Goal: Task Accomplishment & Management: Manage account settings

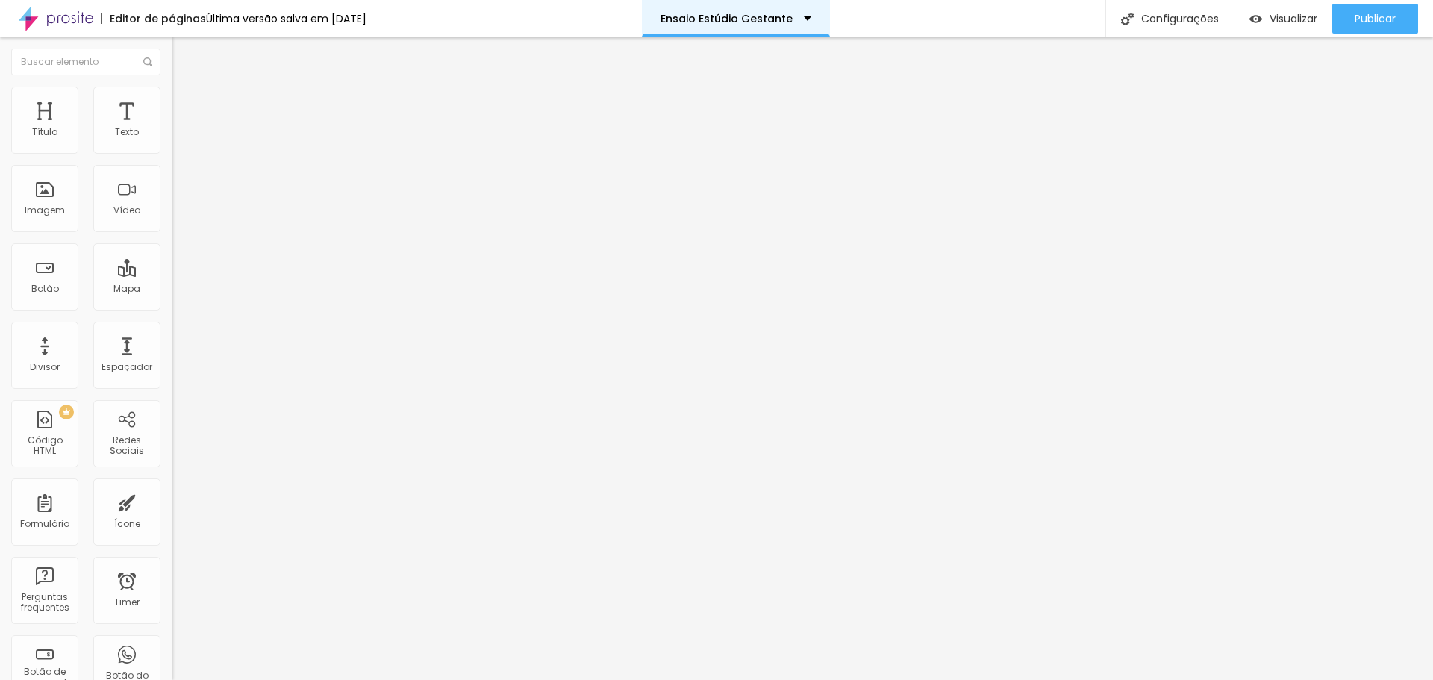
click at [759, 10] on div "Ensaio Estúdio Gestante" at bounding box center [736, 18] width 188 height 37
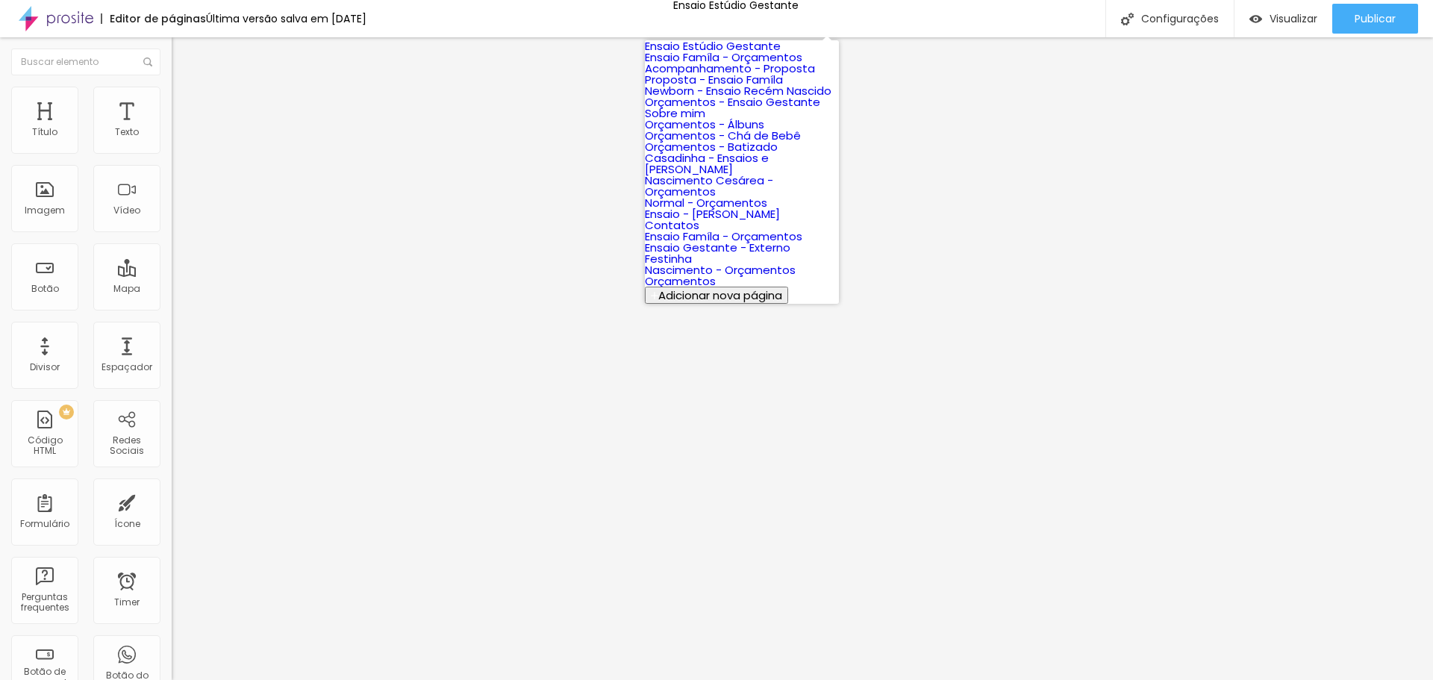
click at [738, 65] on link "Ensaio Famíla - Orçamentos" at bounding box center [723, 57] width 157 height 16
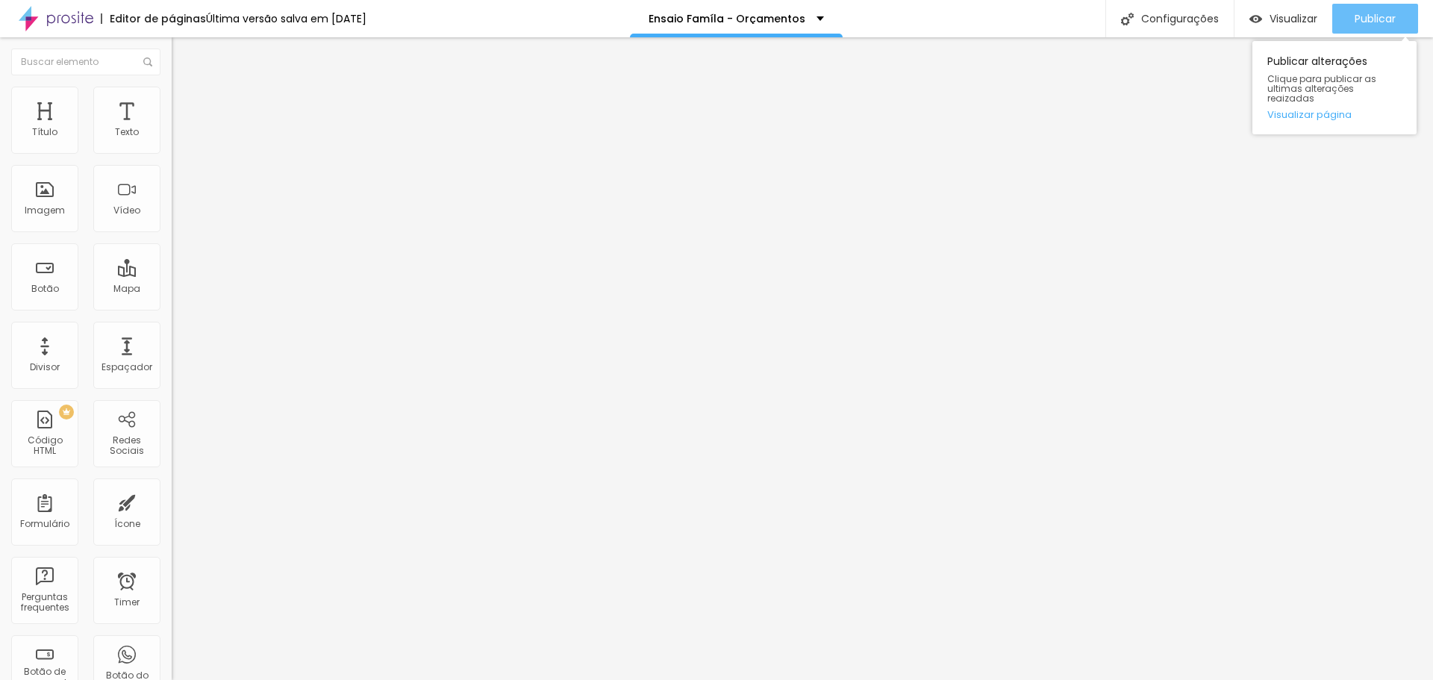
click at [1367, 25] on span "Publicar" at bounding box center [1375, 19] width 41 height 12
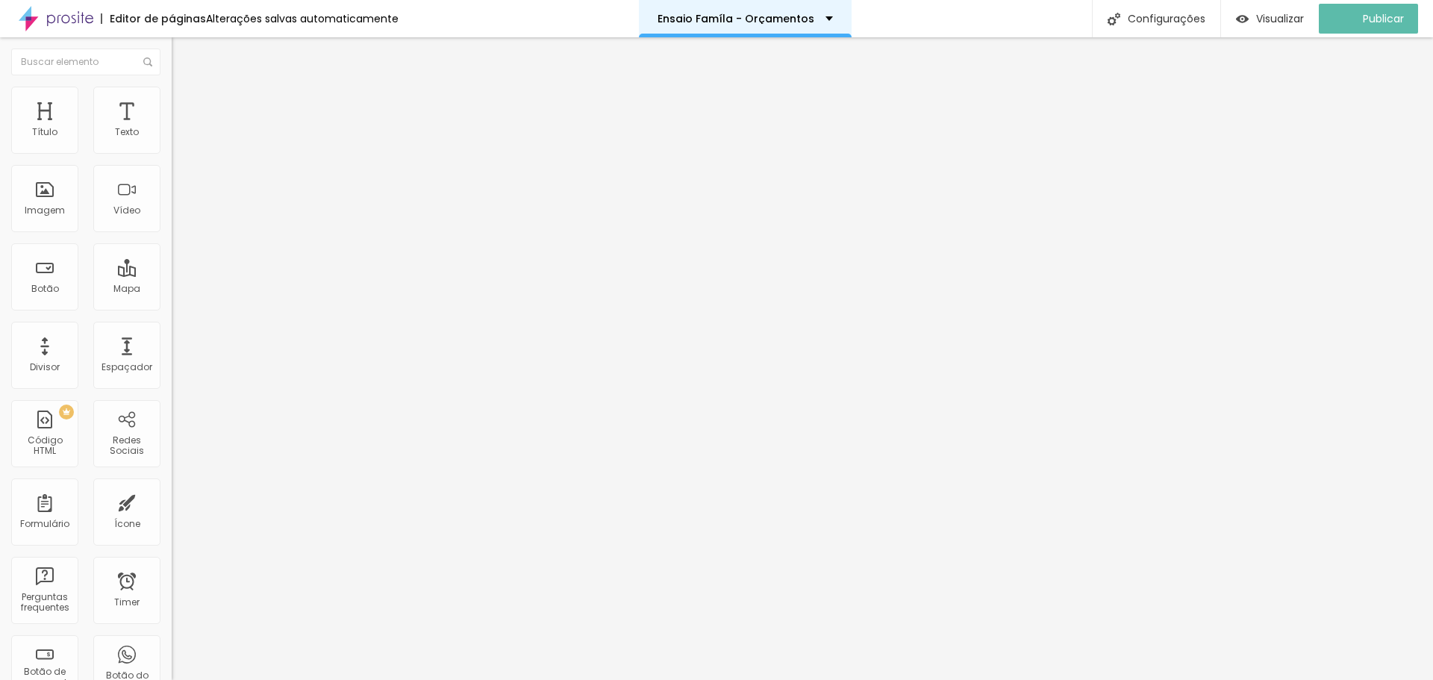
click at [787, 21] on p "Ensaio Famíla - Orçamentos" at bounding box center [736, 18] width 157 height 10
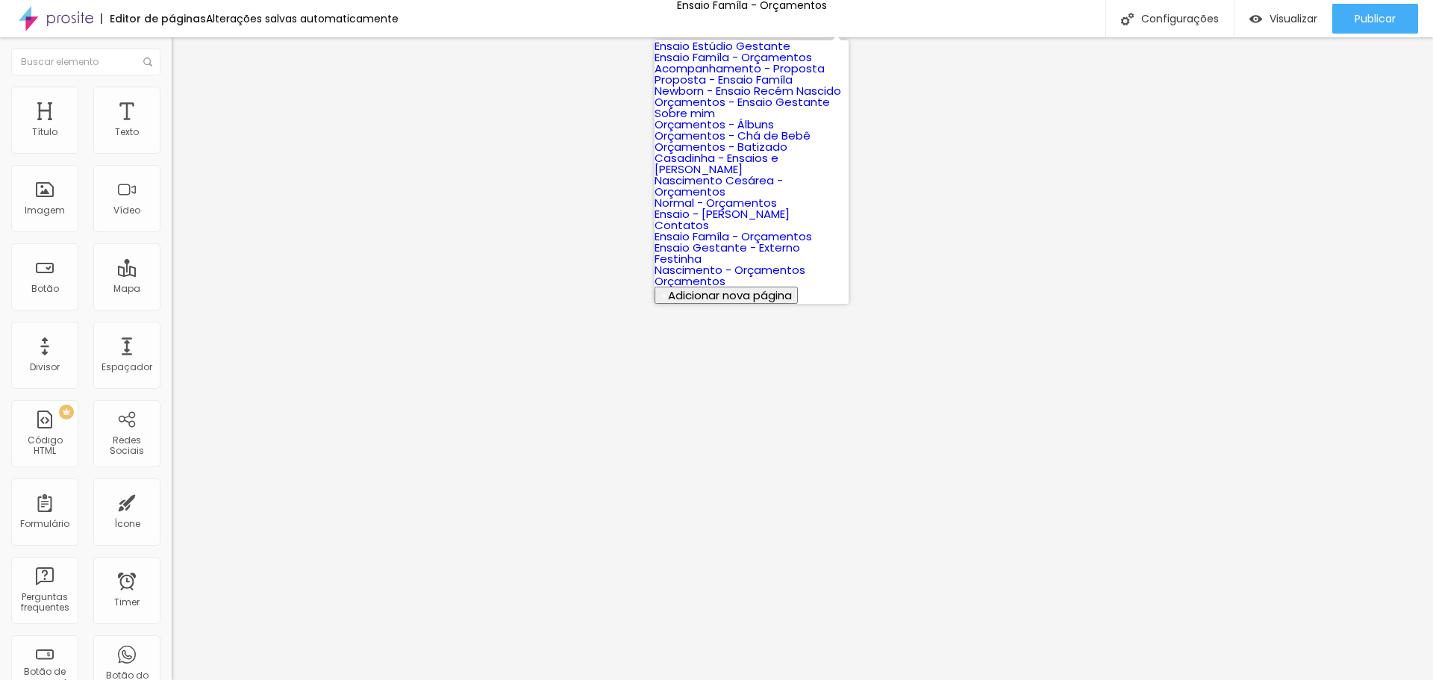
click at [737, 76] on link "Acompanhamento - Proposta" at bounding box center [740, 68] width 170 height 16
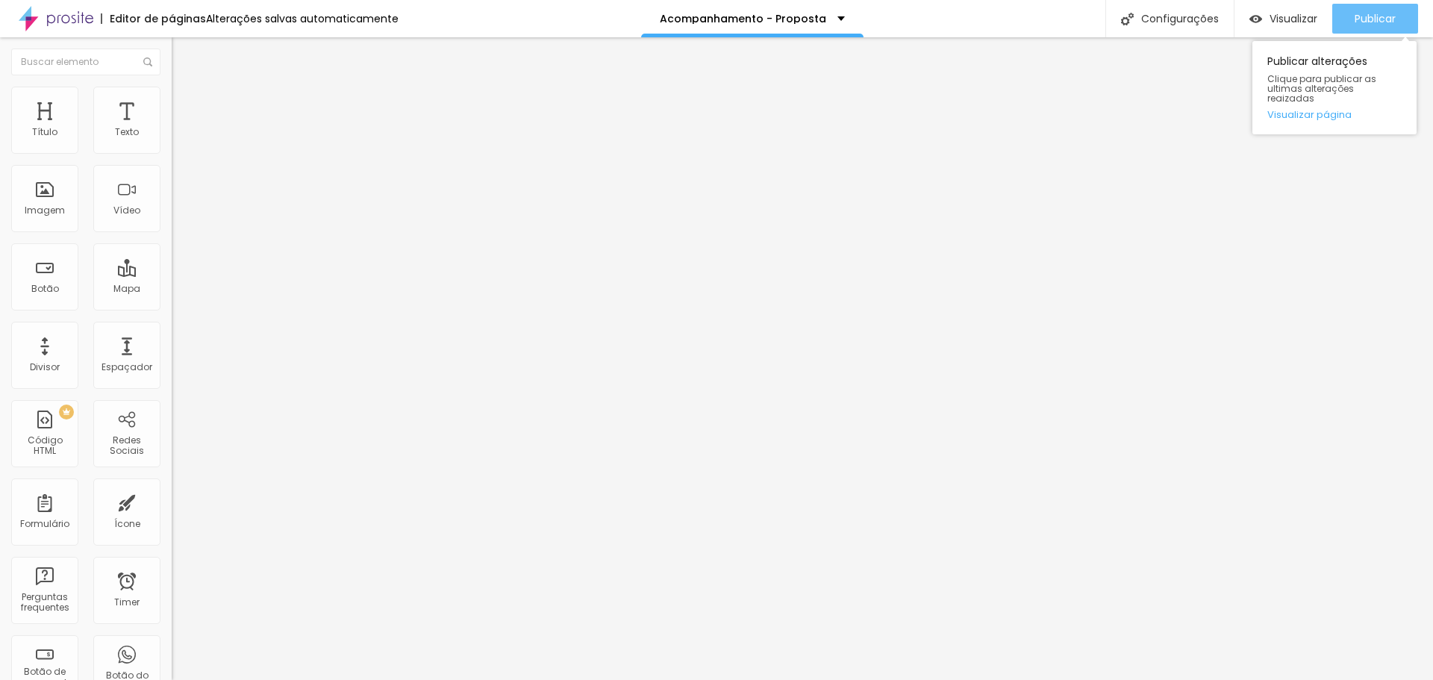
click at [1386, 16] on span "Publicar" at bounding box center [1375, 19] width 41 height 12
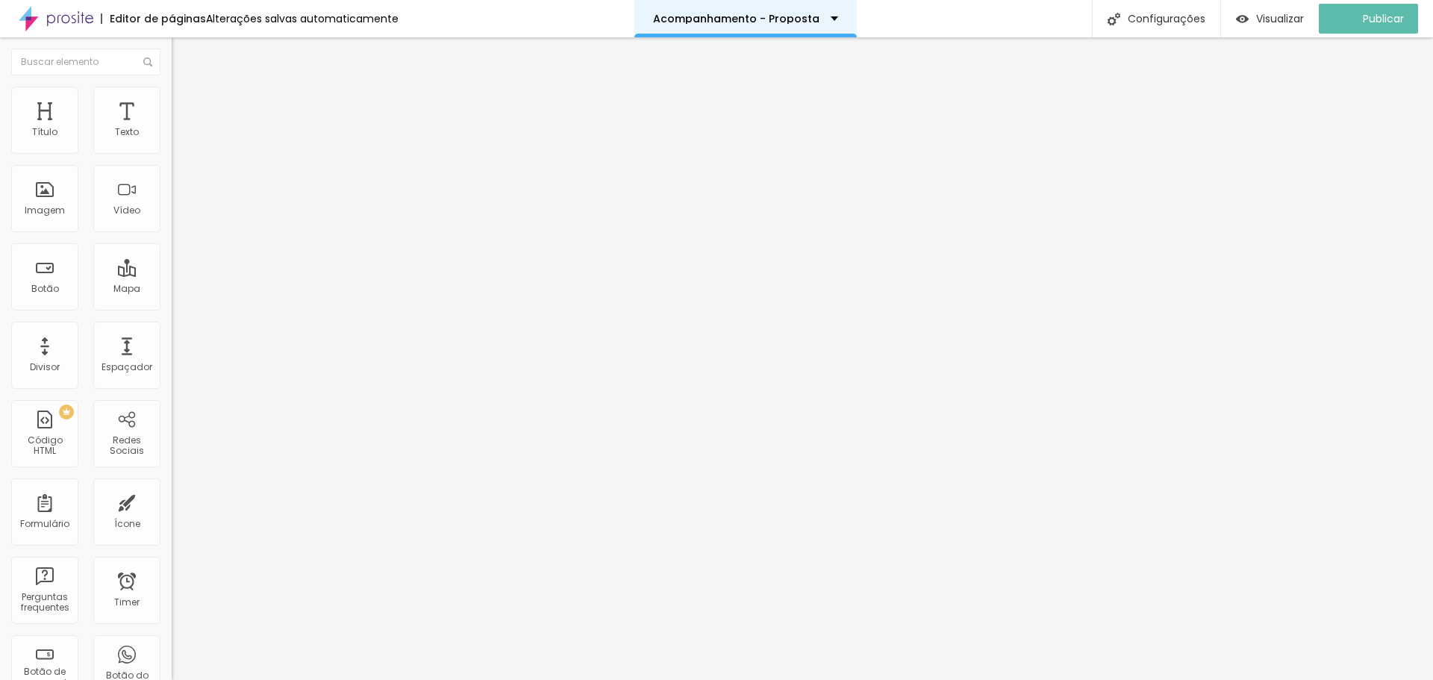
click at [722, 23] on p "Acompanhamento - Proposta" at bounding box center [736, 18] width 166 height 10
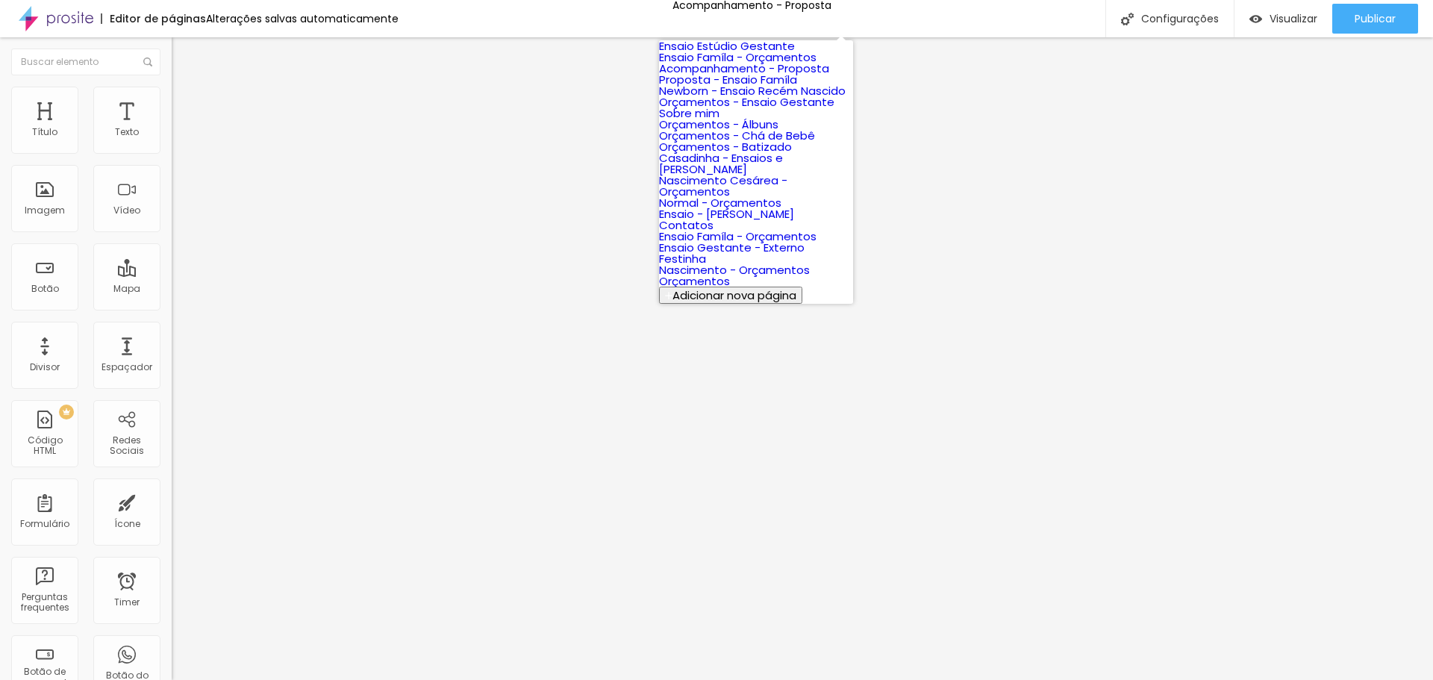
click at [731, 87] on link "Proposta - Ensaio Famíla" at bounding box center [728, 80] width 138 height 16
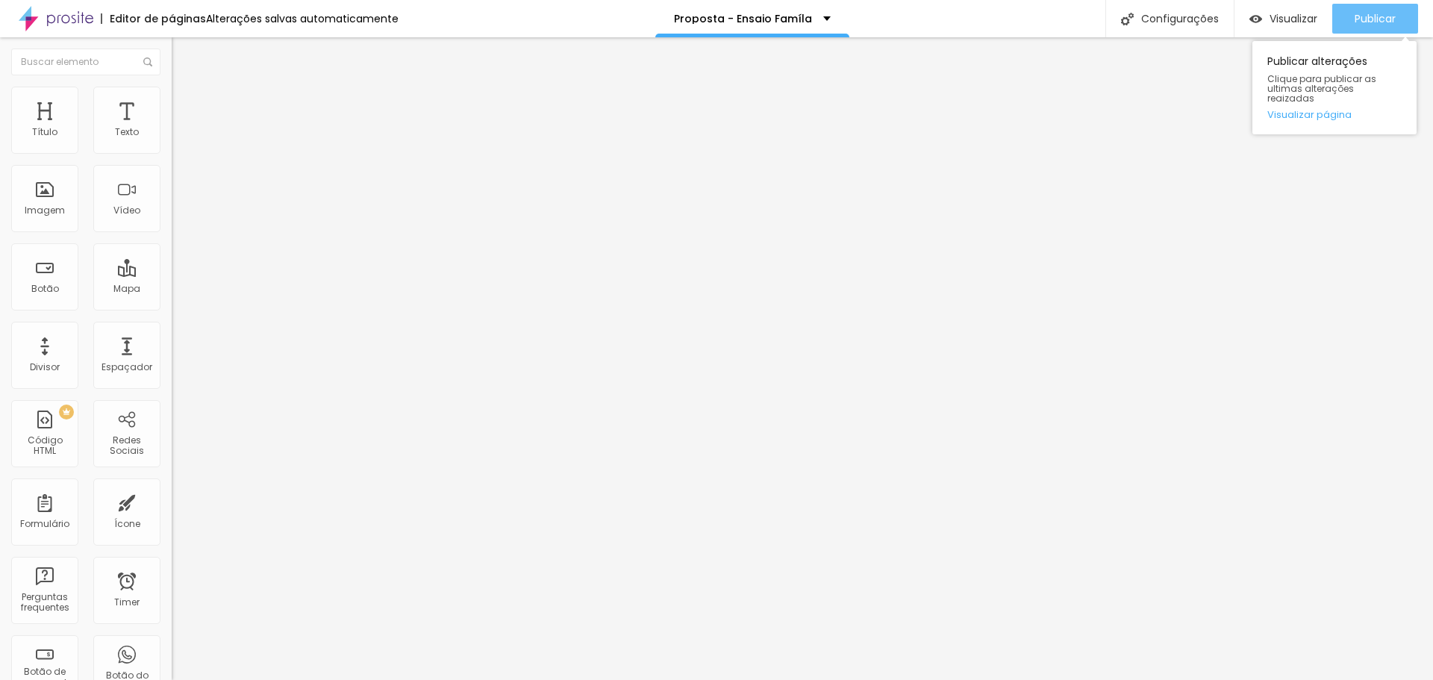
click at [1393, 17] on span "Publicar" at bounding box center [1375, 19] width 41 height 12
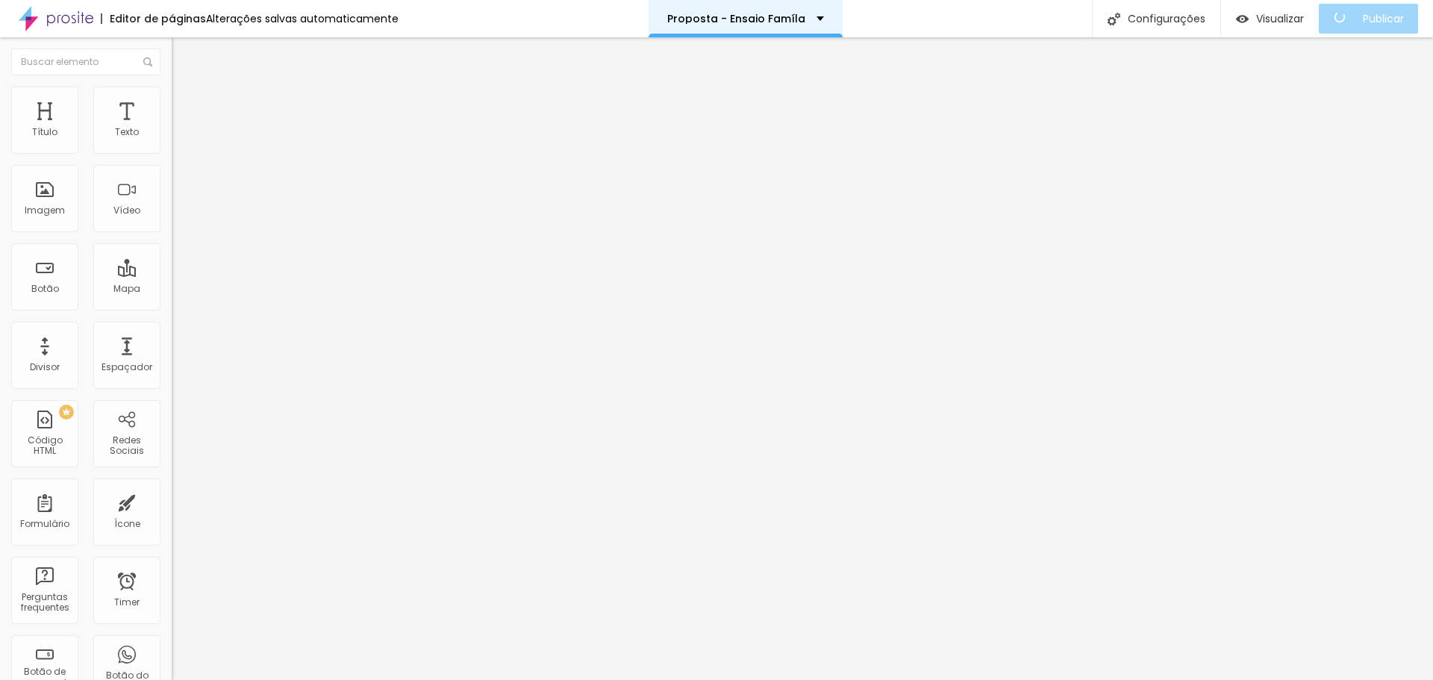
click at [770, 16] on p "Proposta - Ensaio Famíla" at bounding box center [736, 18] width 138 height 10
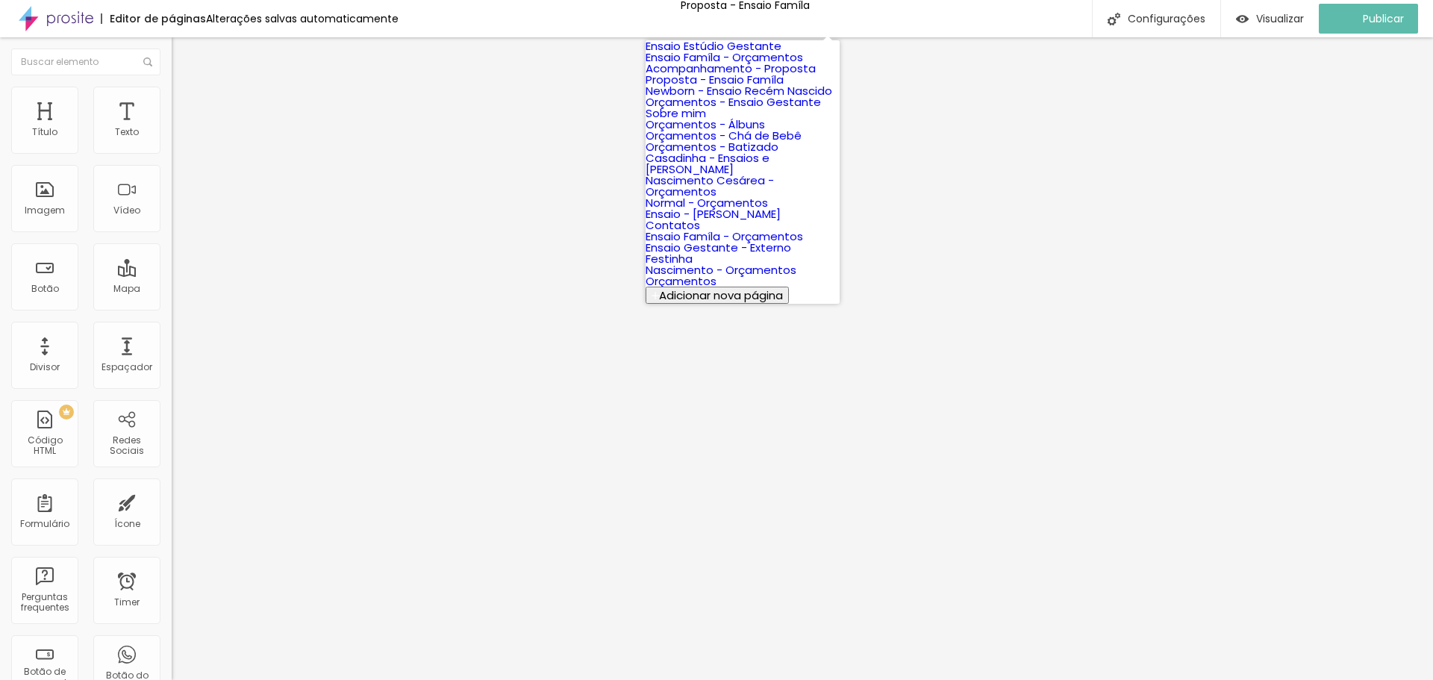
click at [745, 76] on link "Acompanhamento - Proposta" at bounding box center [731, 68] width 170 height 16
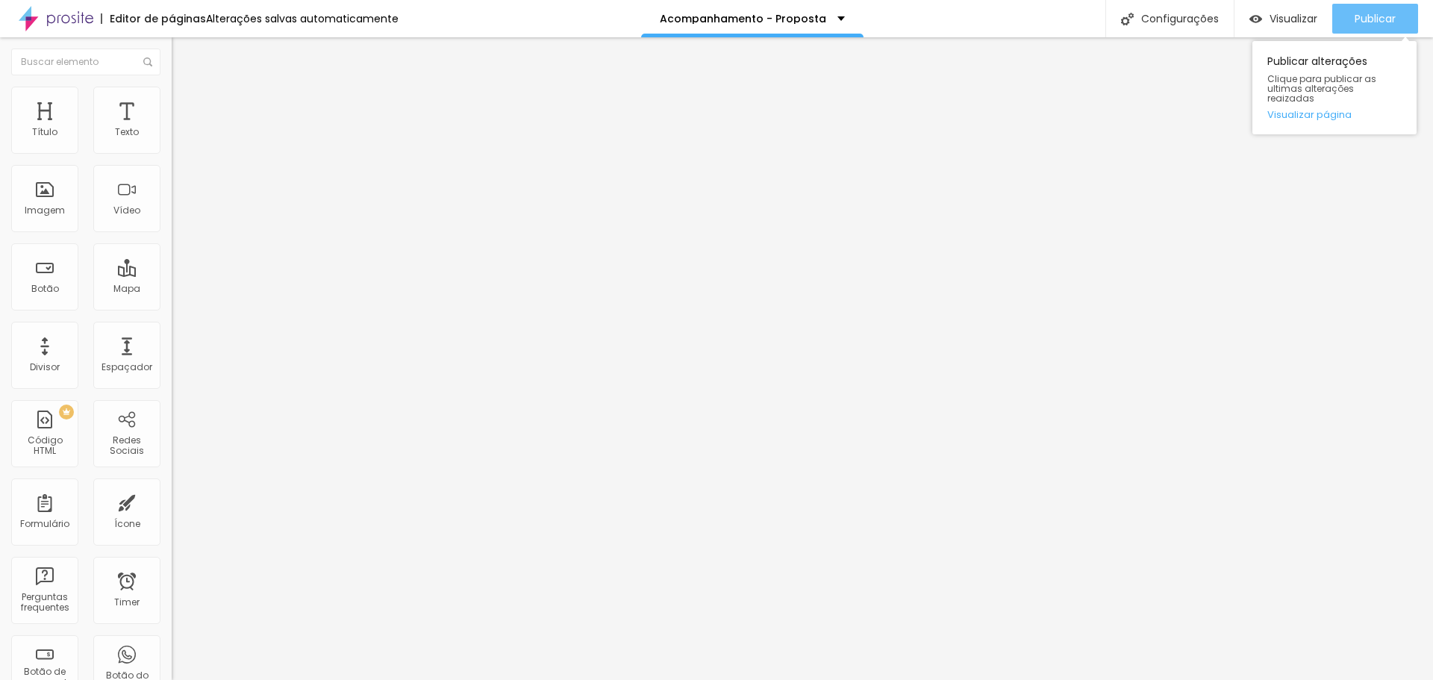
click at [1373, 16] on span "Publicar" at bounding box center [1375, 19] width 41 height 12
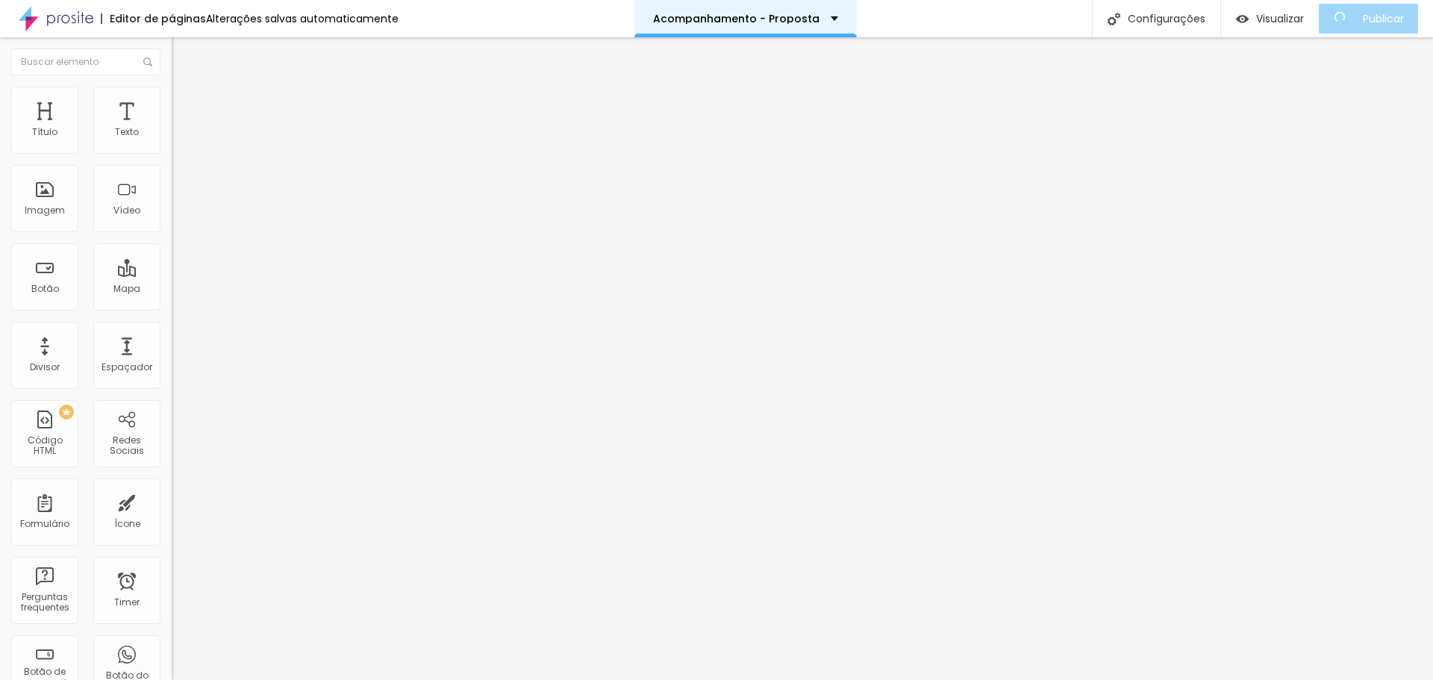
click at [761, 16] on p "Acompanhamento - Proposta" at bounding box center [736, 18] width 166 height 10
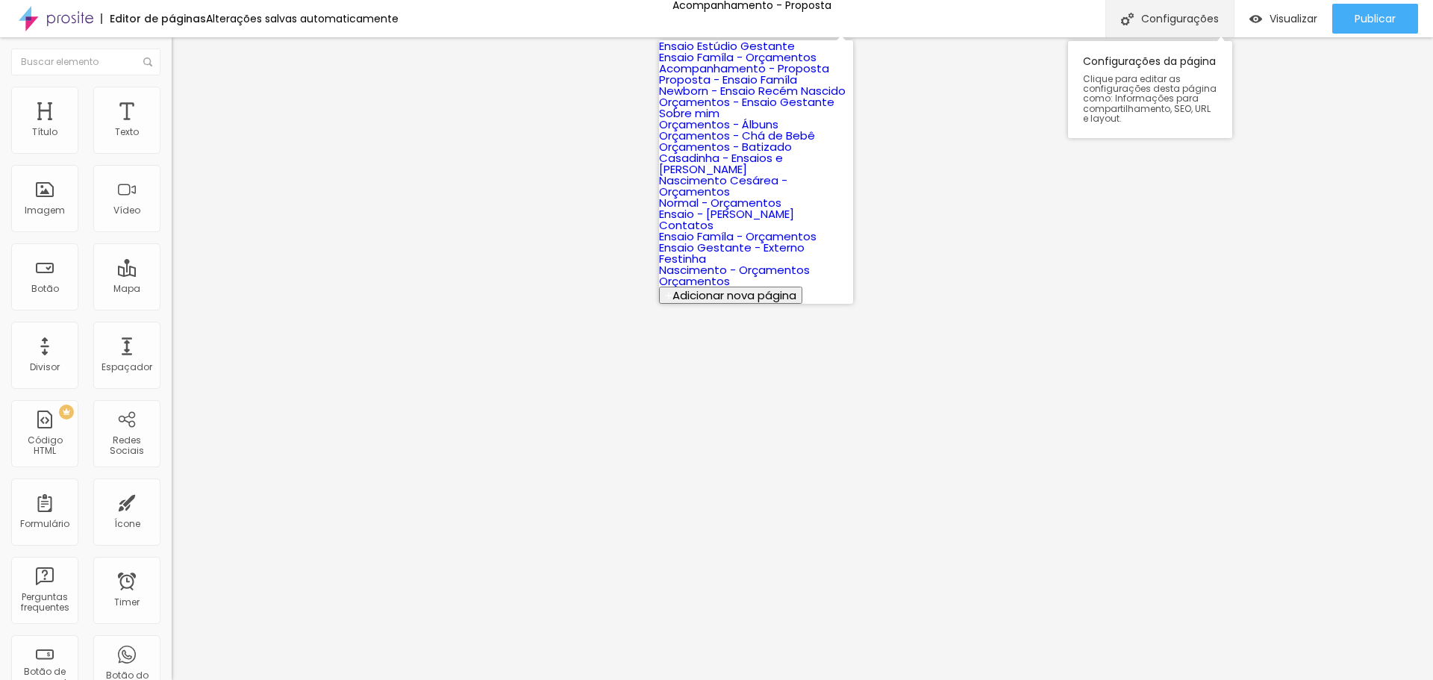
click at [1175, 14] on div "Configurações" at bounding box center [1169, 18] width 128 height 37
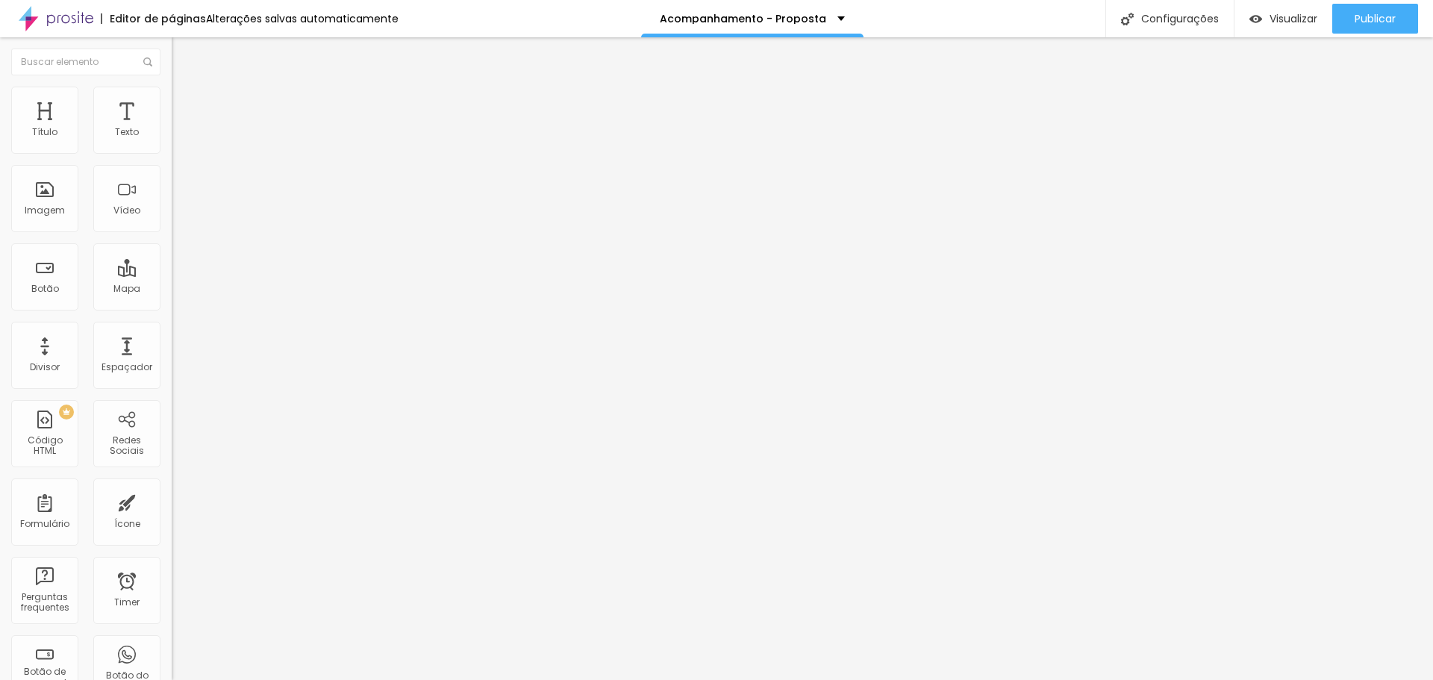
drag, startPoint x: 907, startPoint y: 272, endPoint x: 837, endPoint y: 273, distance: 69.4
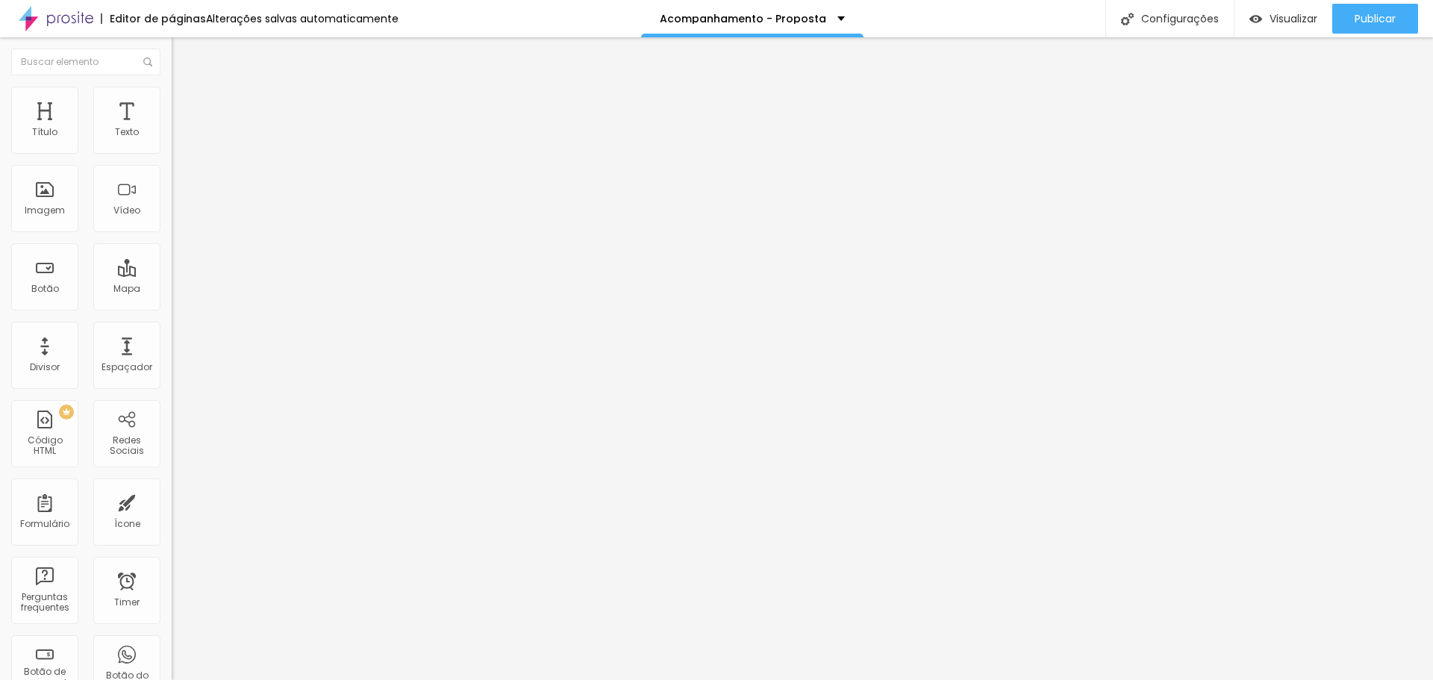
click at [1371, 24] on span "Publicar" at bounding box center [1375, 19] width 41 height 12
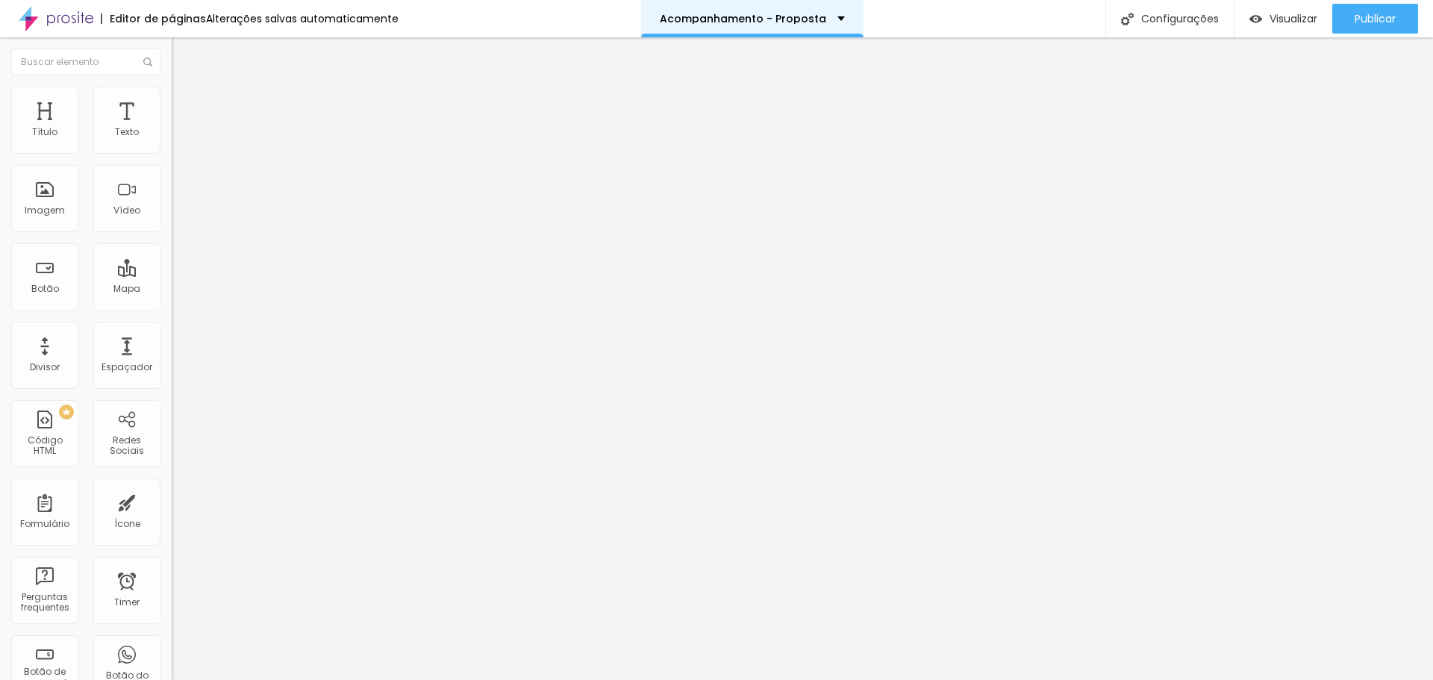
click at [798, 6] on div "Acompanhamento - Proposta" at bounding box center [752, 18] width 222 height 37
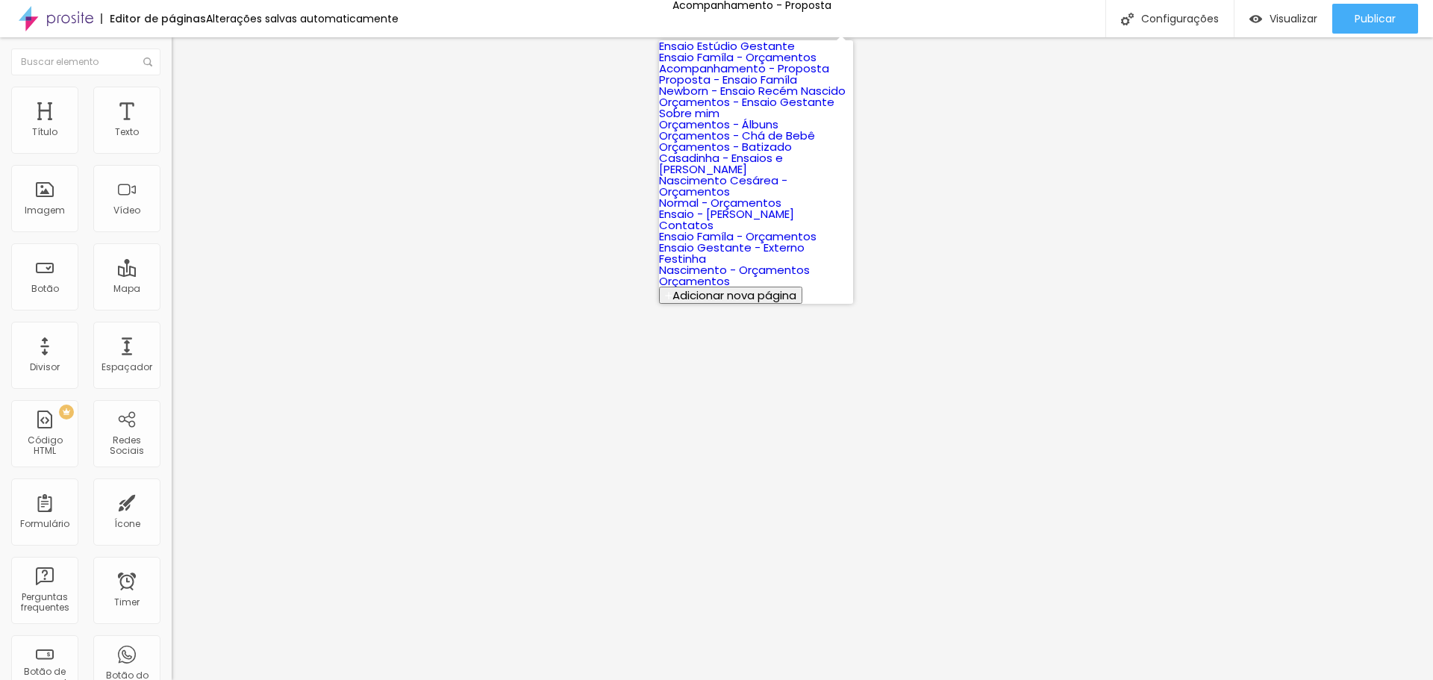
click at [765, 99] on link "Newborn - Ensaio Recém Nascido" at bounding box center [752, 91] width 187 height 16
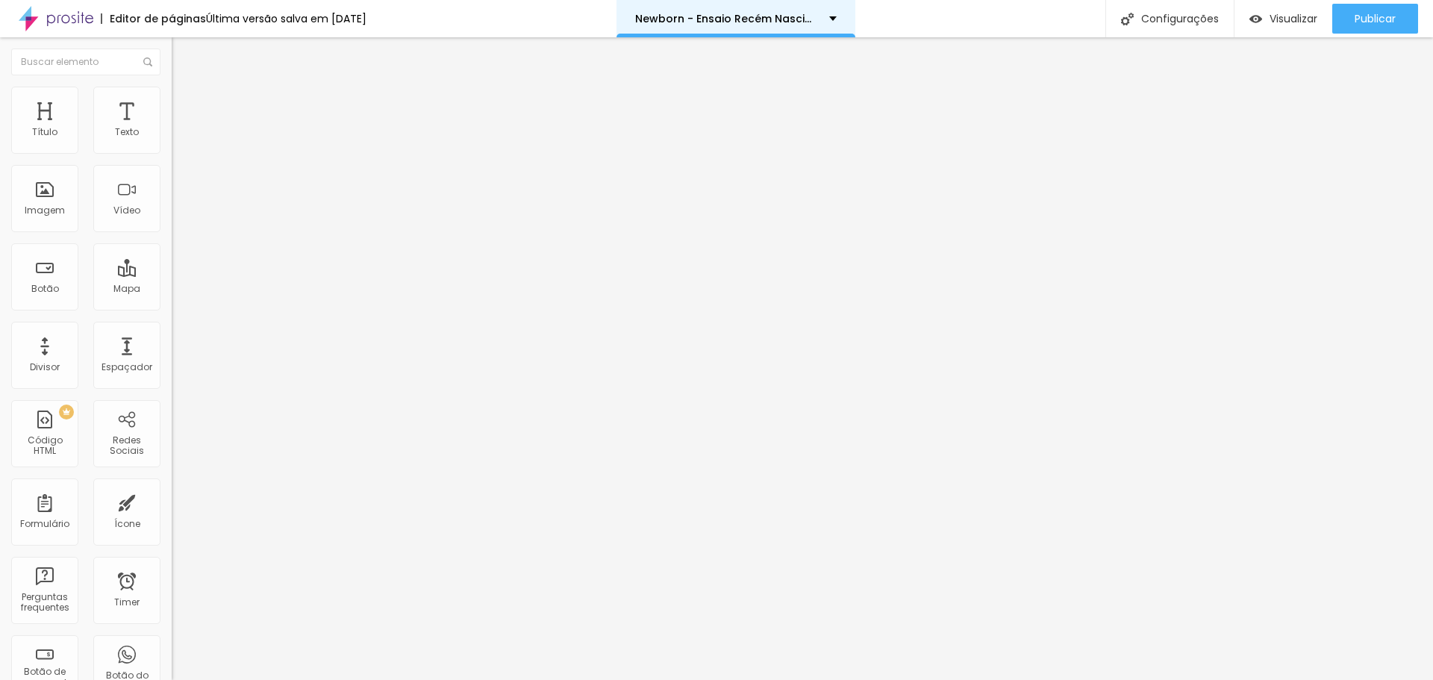
click at [723, 25] on div "Newborn - Ensaio Recém Nascido" at bounding box center [736, 18] width 239 height 37
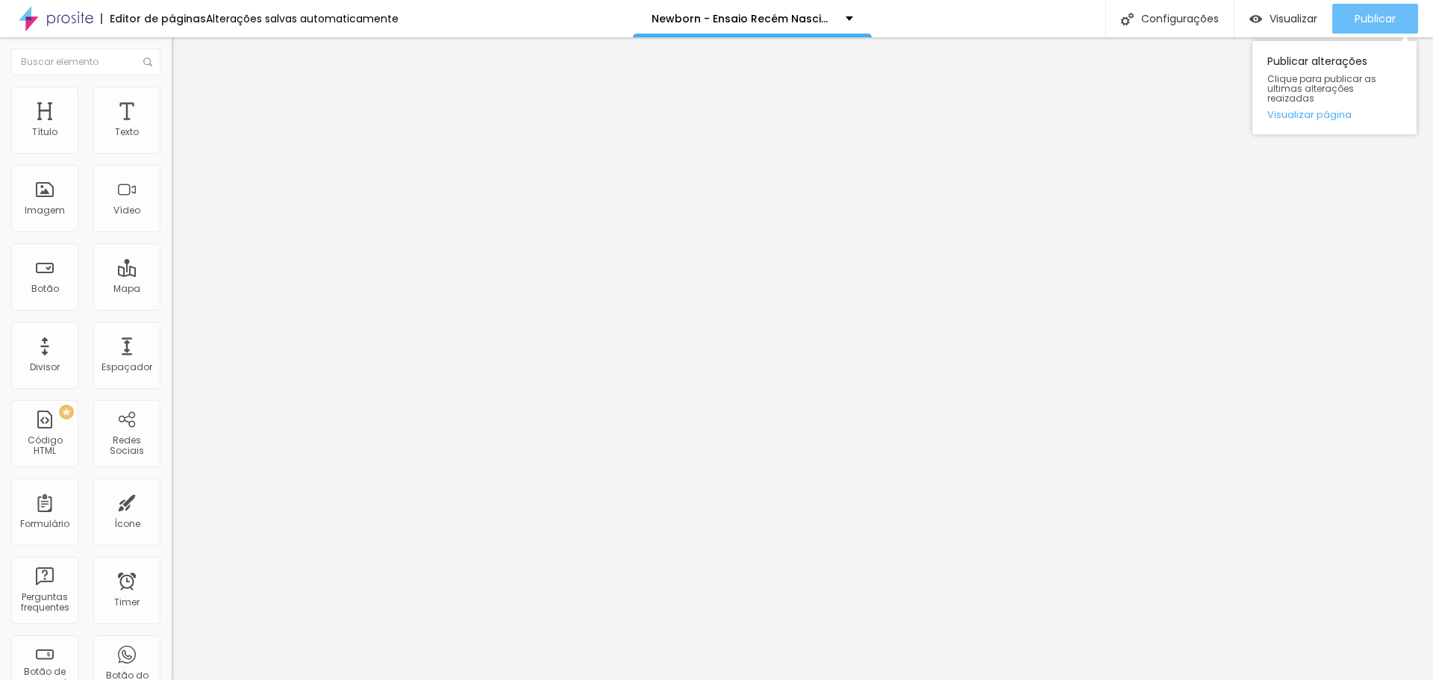
click at [1367, 20] on span "Publicar" at bounding box center [1375, 19] width 41 height 12
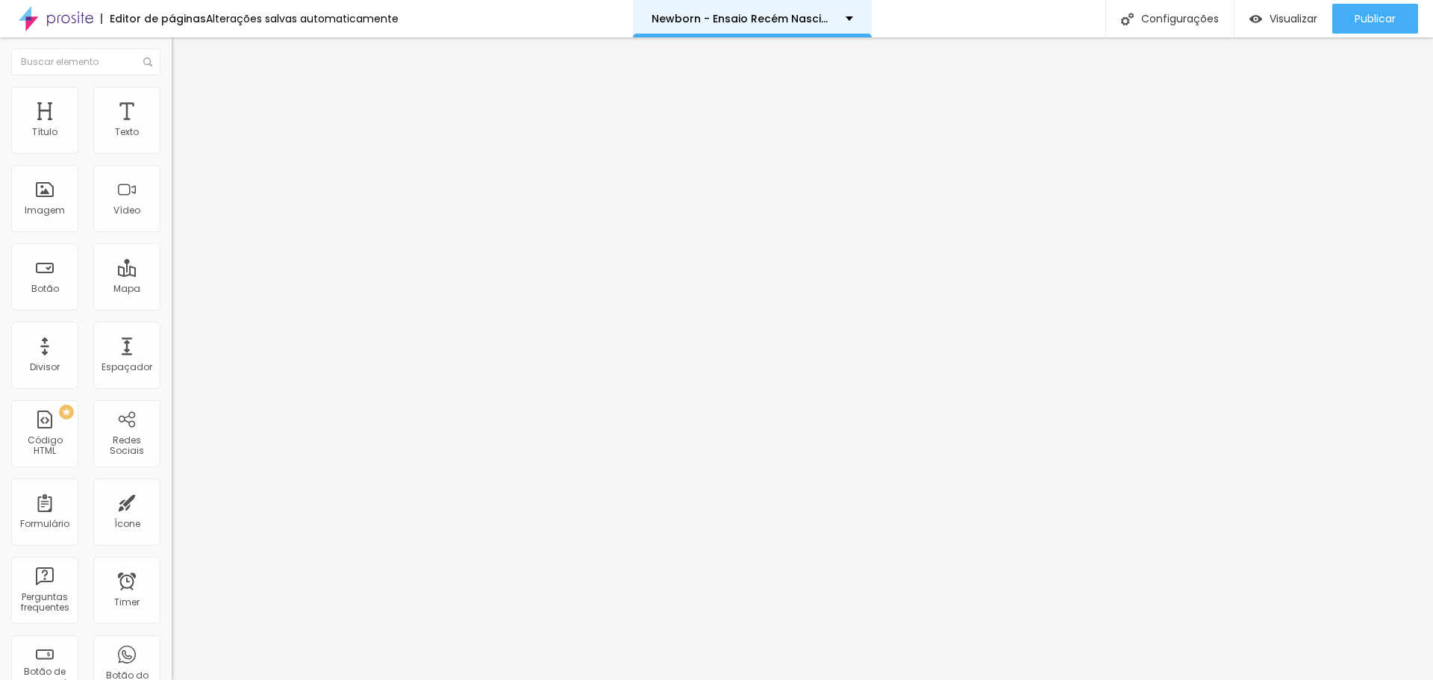
click at [824, 19] on p "Newborn - Ensaio Recém Nascido" at bounding box center [743, 18] width 183 height 10
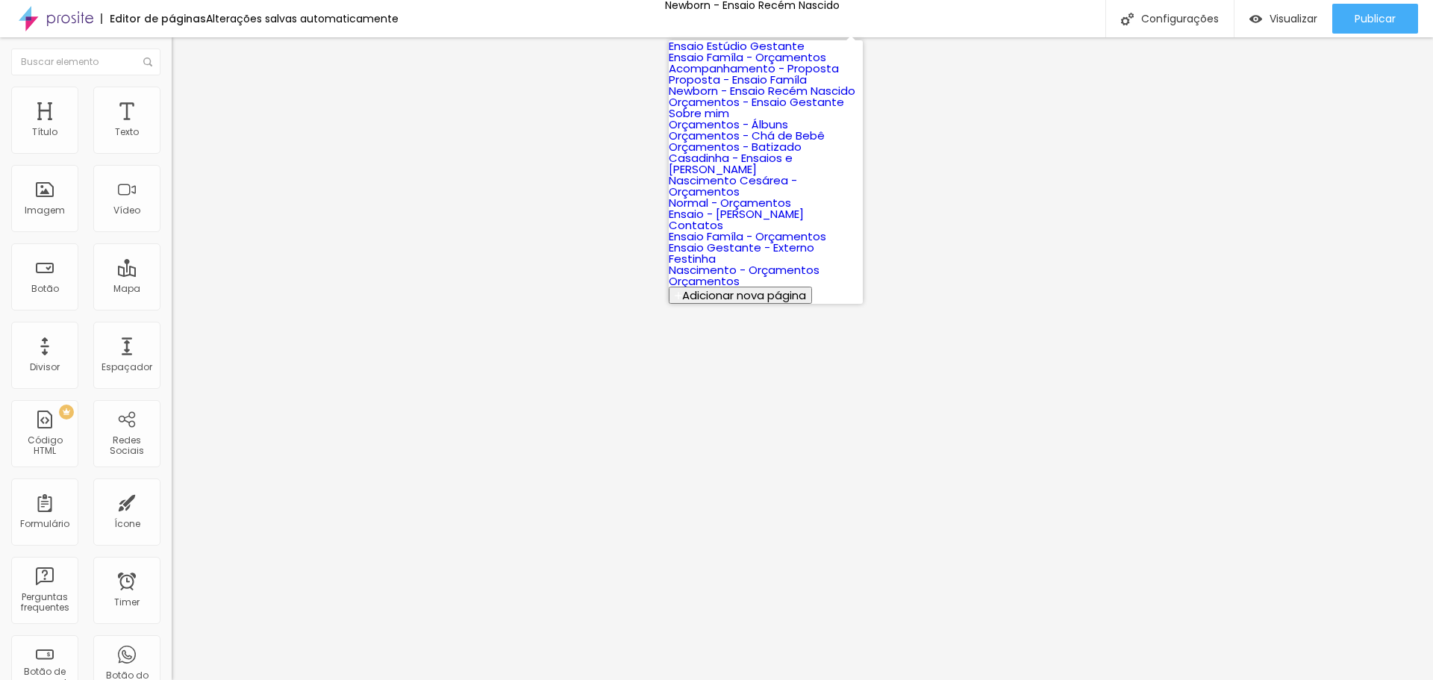
click at [778, 54] on link "Ensaio Estúdio Gestante" at bounding box center [737, 46] width 136 height 16
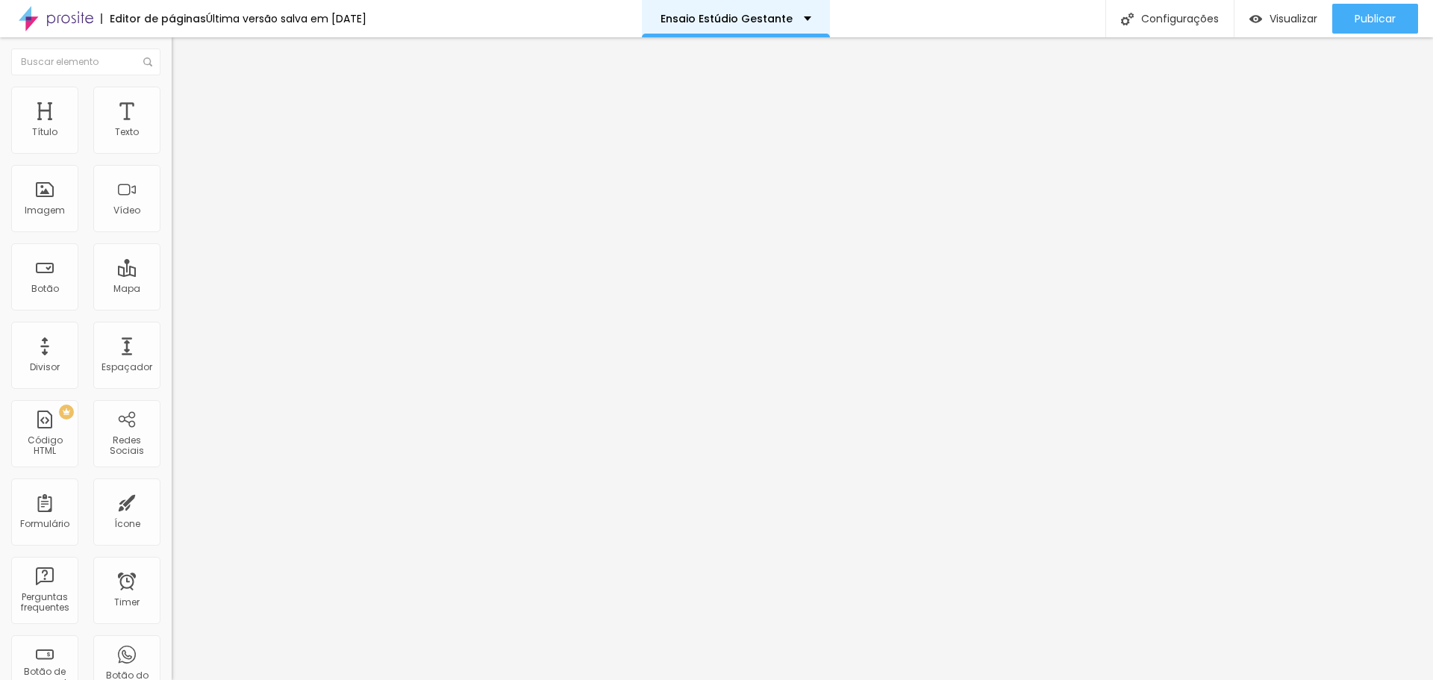
click at [776, 14] on p "Ensaio Estúdio Gestante" at bounding box center [727, 18] width 132 height 10
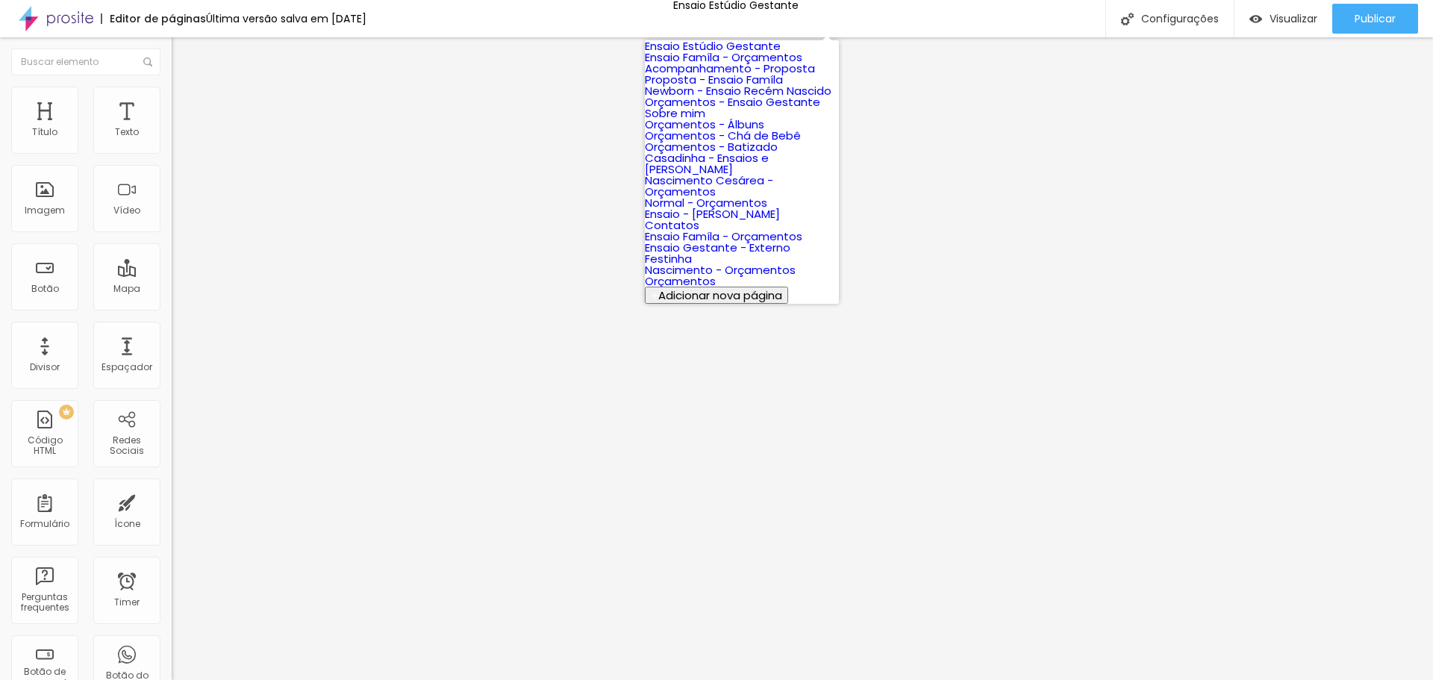
click at [717, 110] on link "Orçamentos - Ensaio Gestante" at bounding box center [732, 102] width 175 height 16
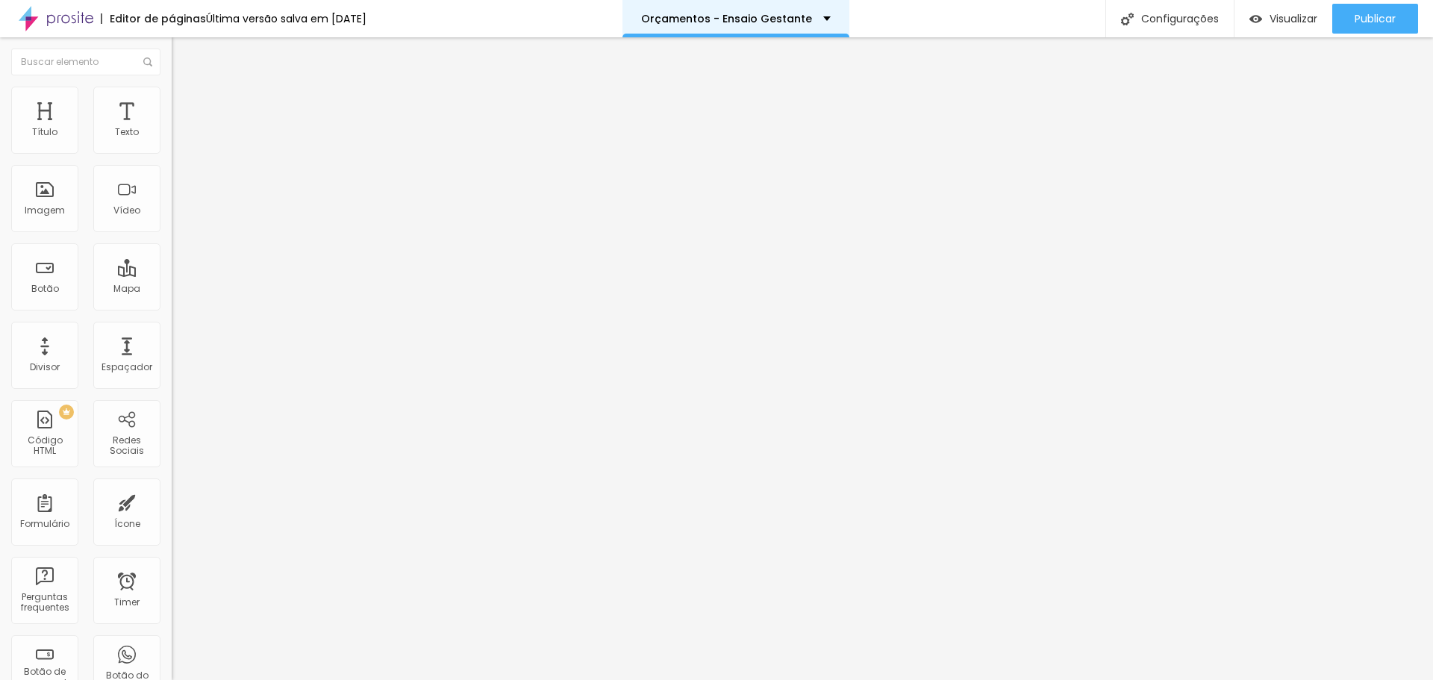
click at [793, 20] on p "Orçamentos - Ensaio Gestante" at bounding box center [726, 18] width 171 height 10
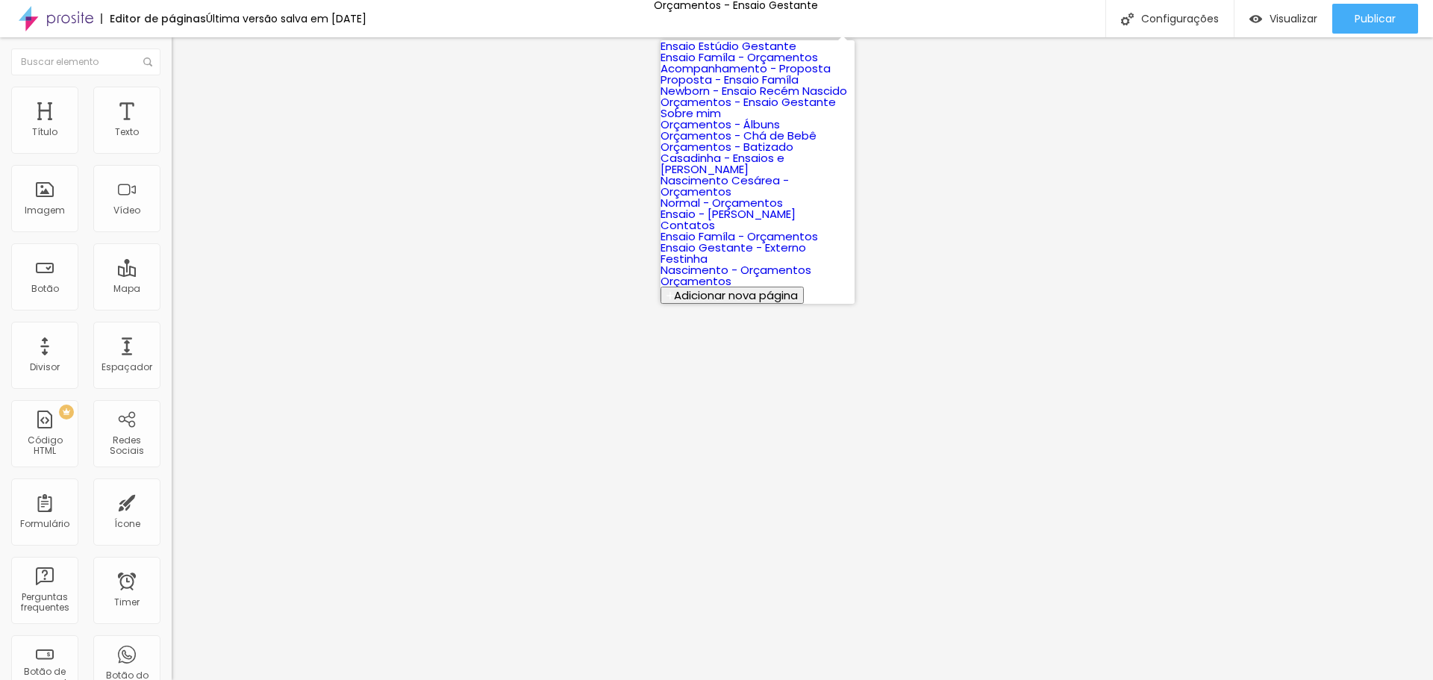
scroll to position [149, 0]
click at [733, 143] on link "Orçamentos - Chá de Bebê" at bounding box center [739, 136] width 156 height 16
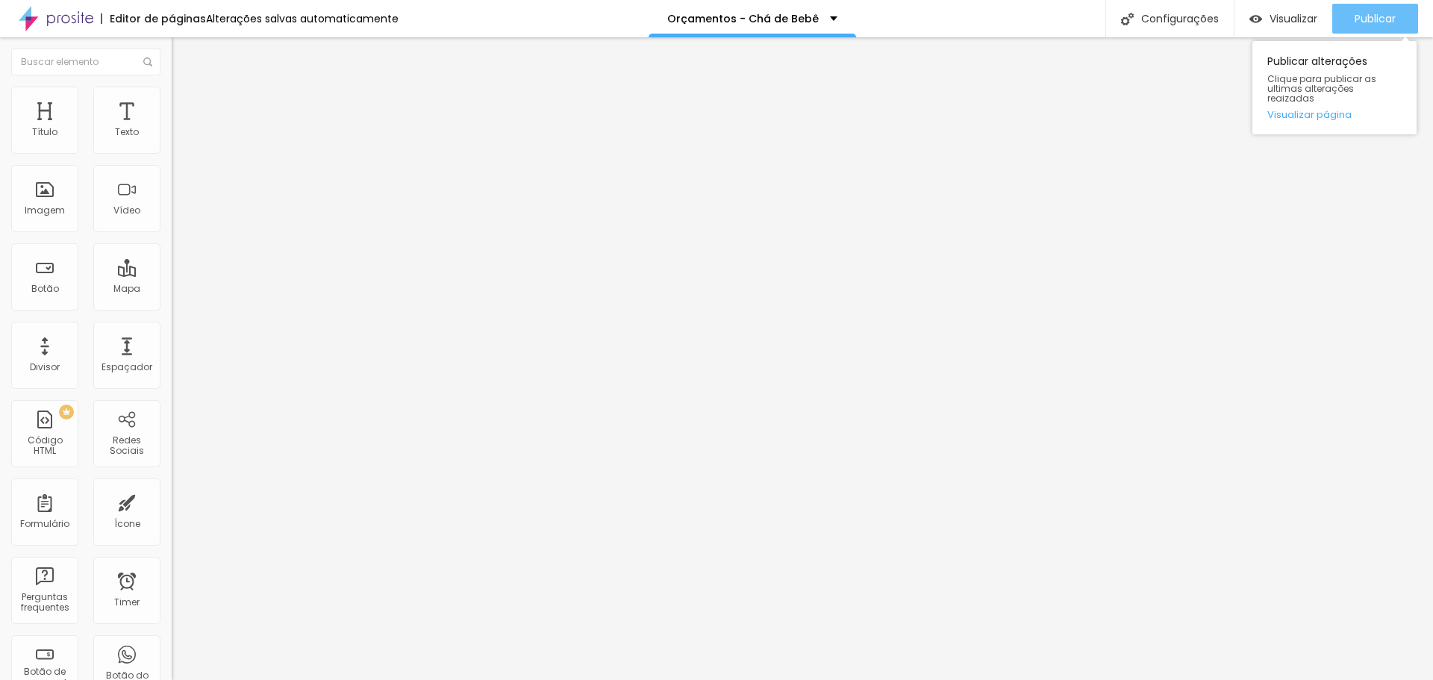
click at [1378, 18] on span "Publicar" at bounding box center [1375, 19] width 41 height 12
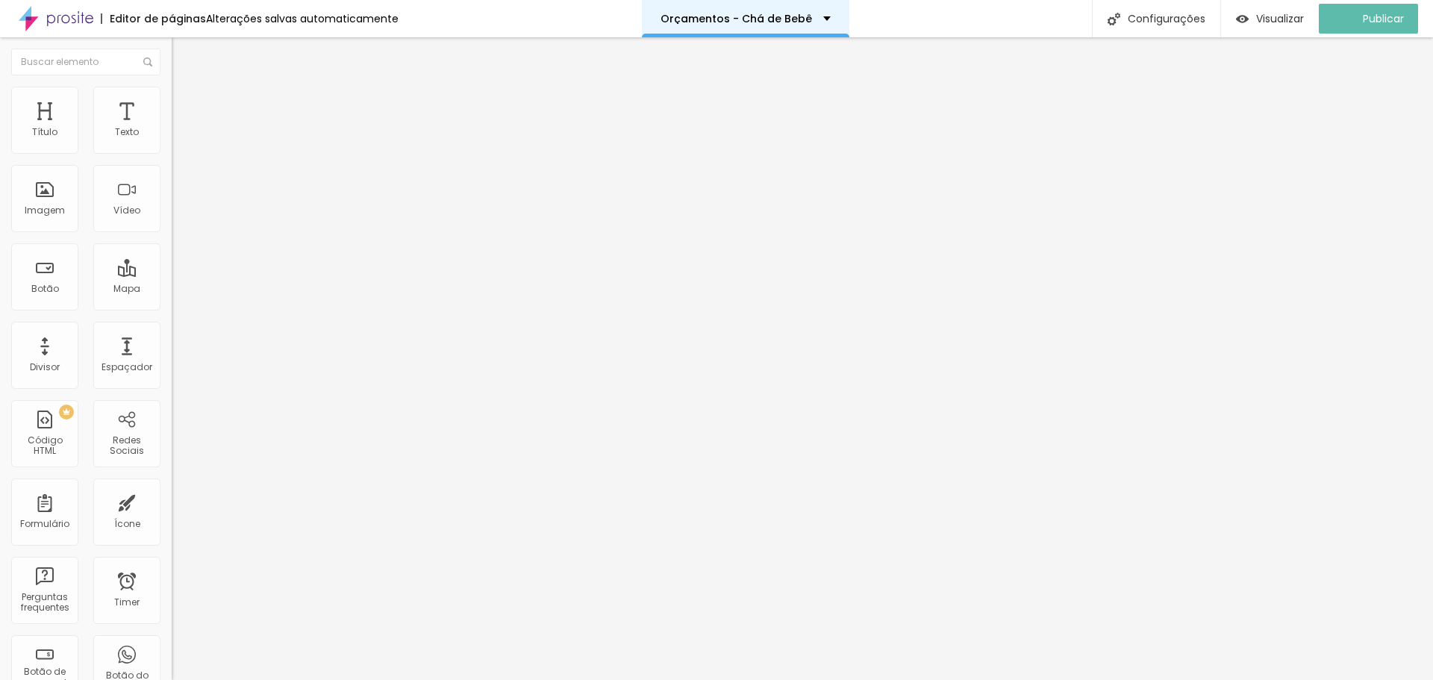
click at [808, 21] on p "Orçamentos - Chá de Bebê" at bounding box center [737, 18] width 152 height 10
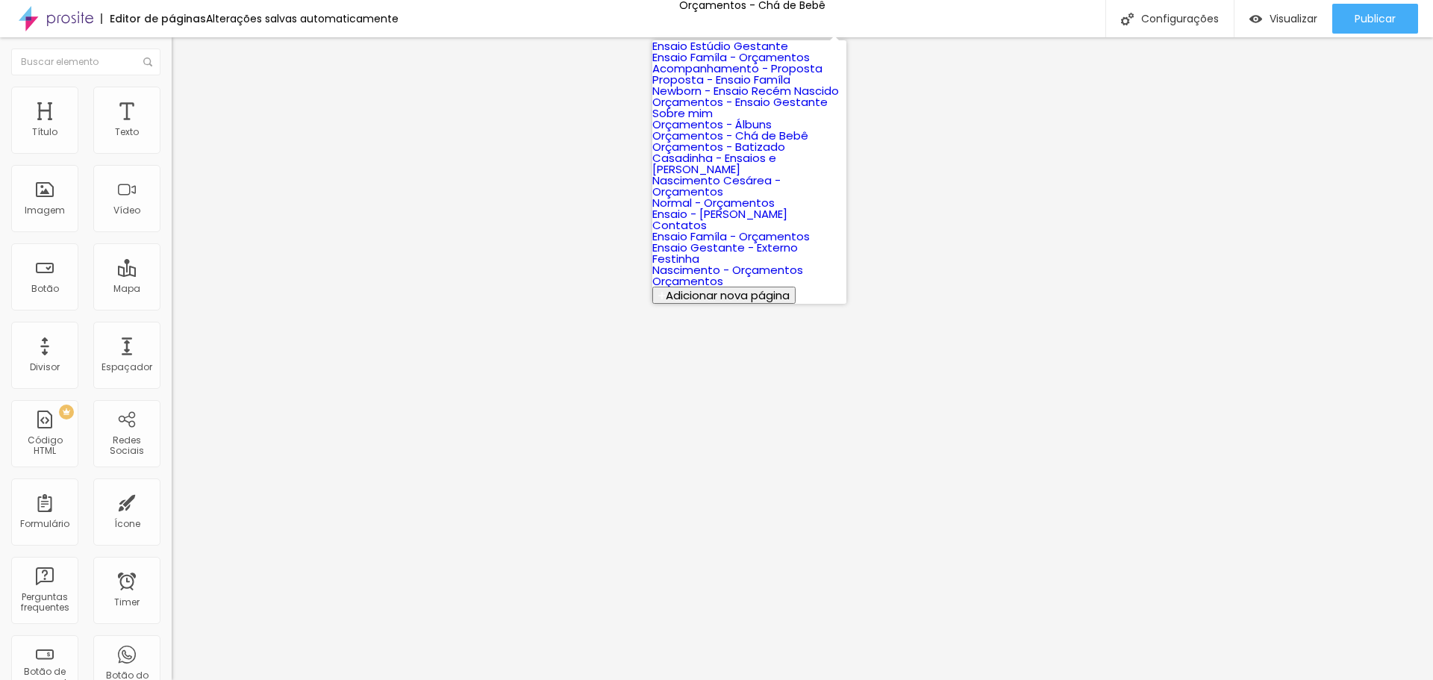
scroll to position [224, 0]
click at [760, 143] on link "Orçamentos - Batizado" at bounding box center [718, 147] width 133 height 16
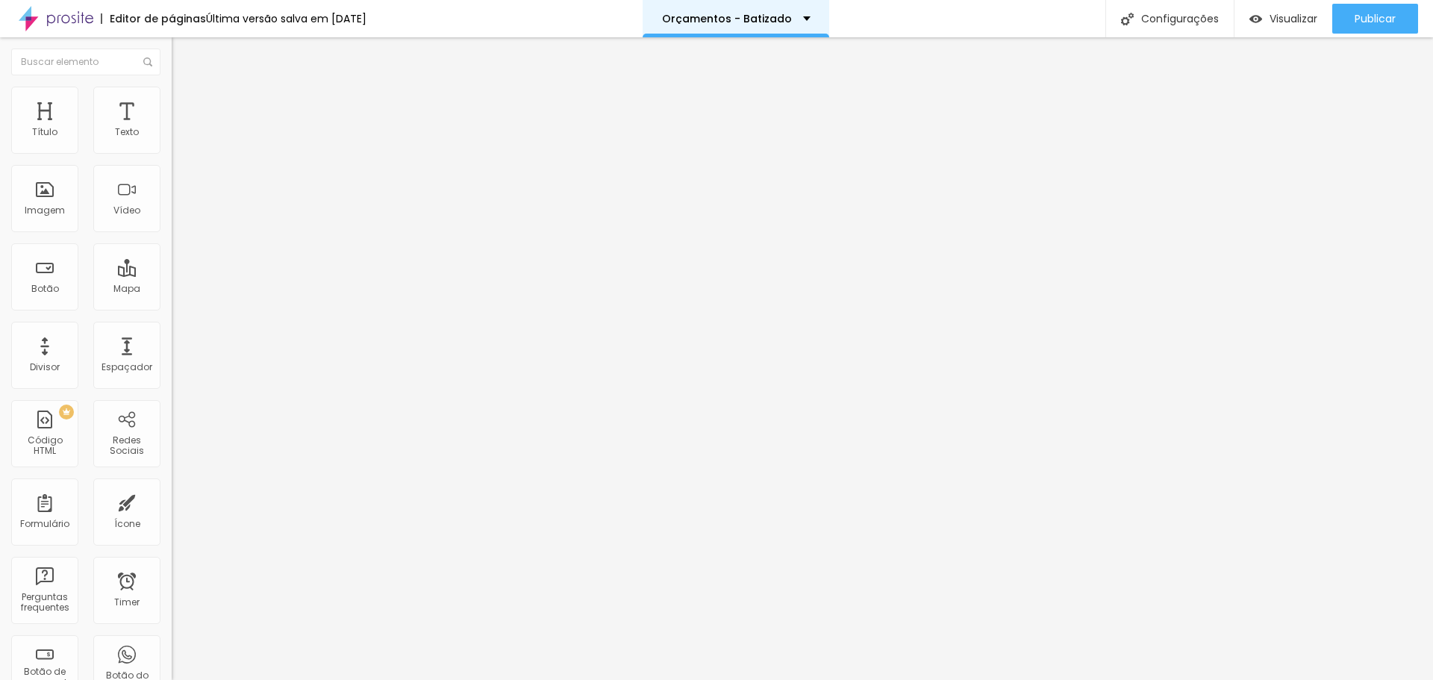
click at [745, 25] on div "Orçamentos - Batizado" at bounding box center [736, 18] width 187 height 37
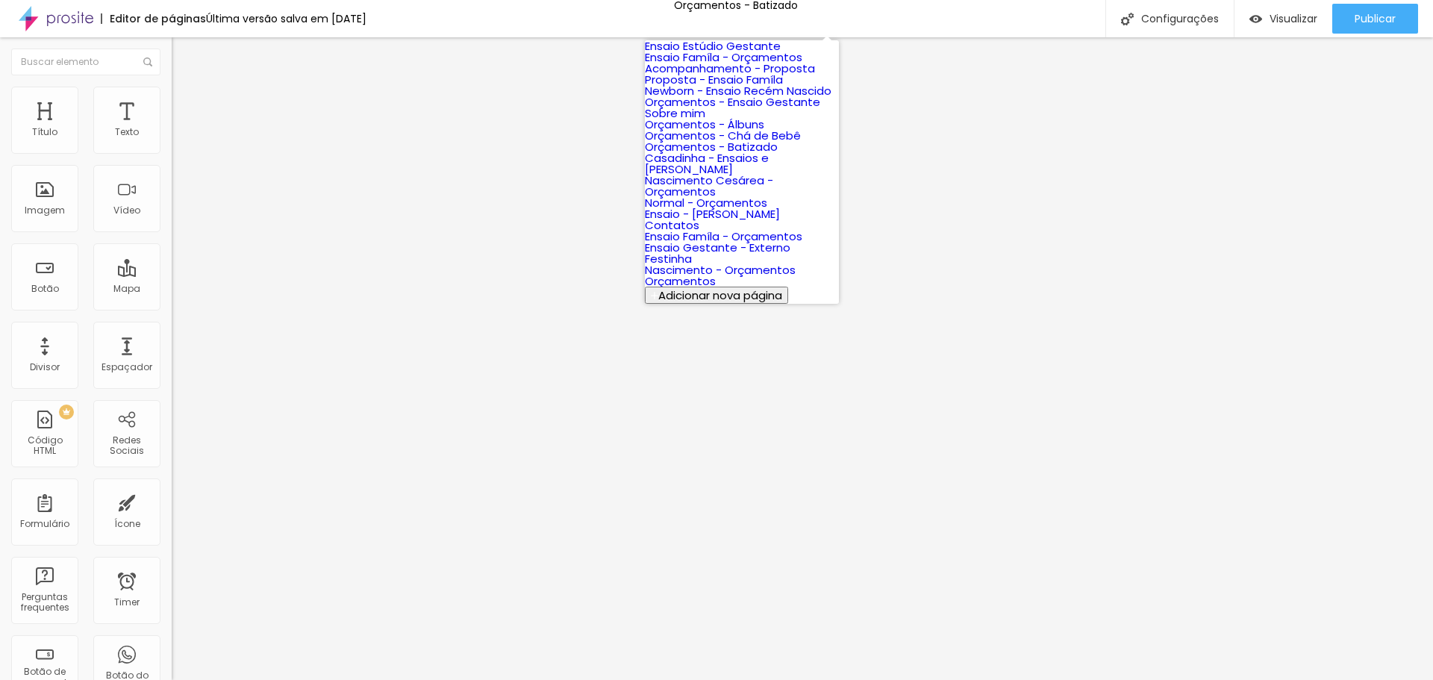
scroll to position [224, 0]
click at [761, 172] on link "Casadinha - Ensaios e [PERSON_NAME]" at bounding box center [707, 163] width 124 height 27
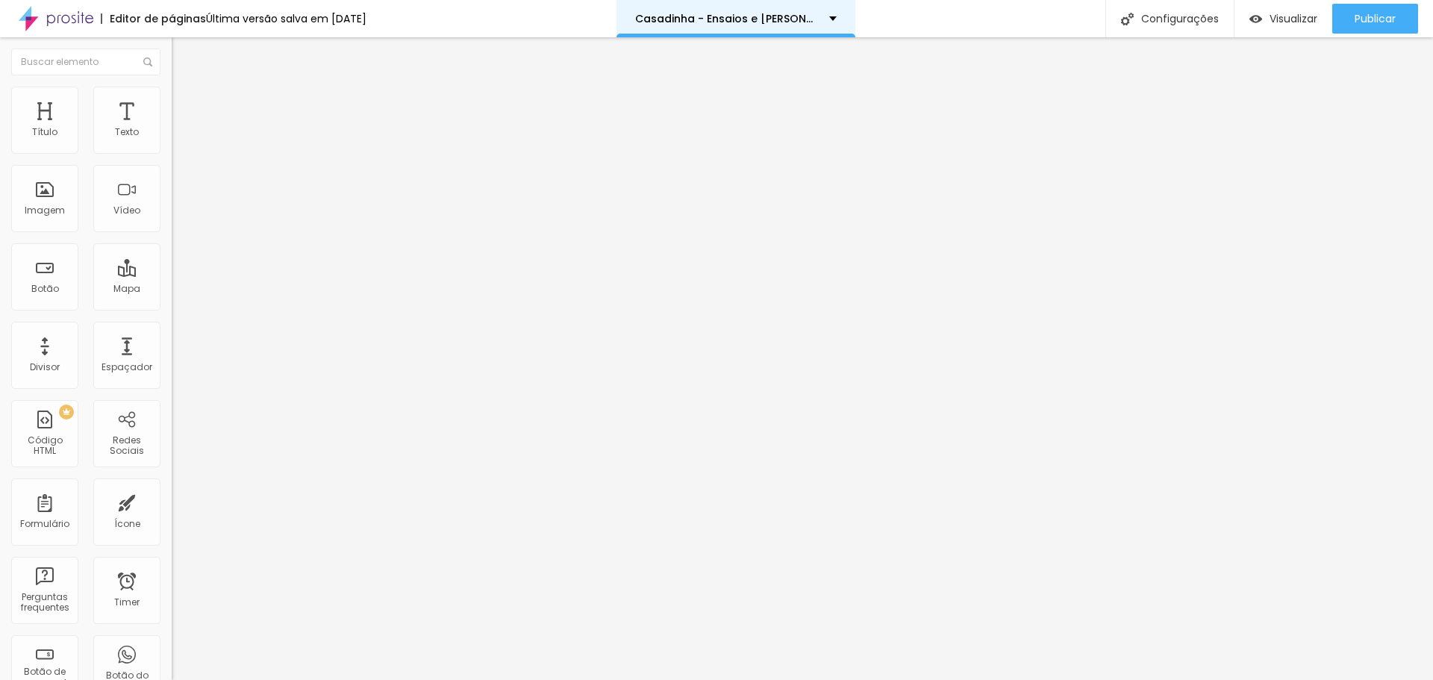
click at [750, 9] on div "Casadinha - Ensaios e [PERSON_NAME]" at bounding box center [736, 18] width 239 height 37
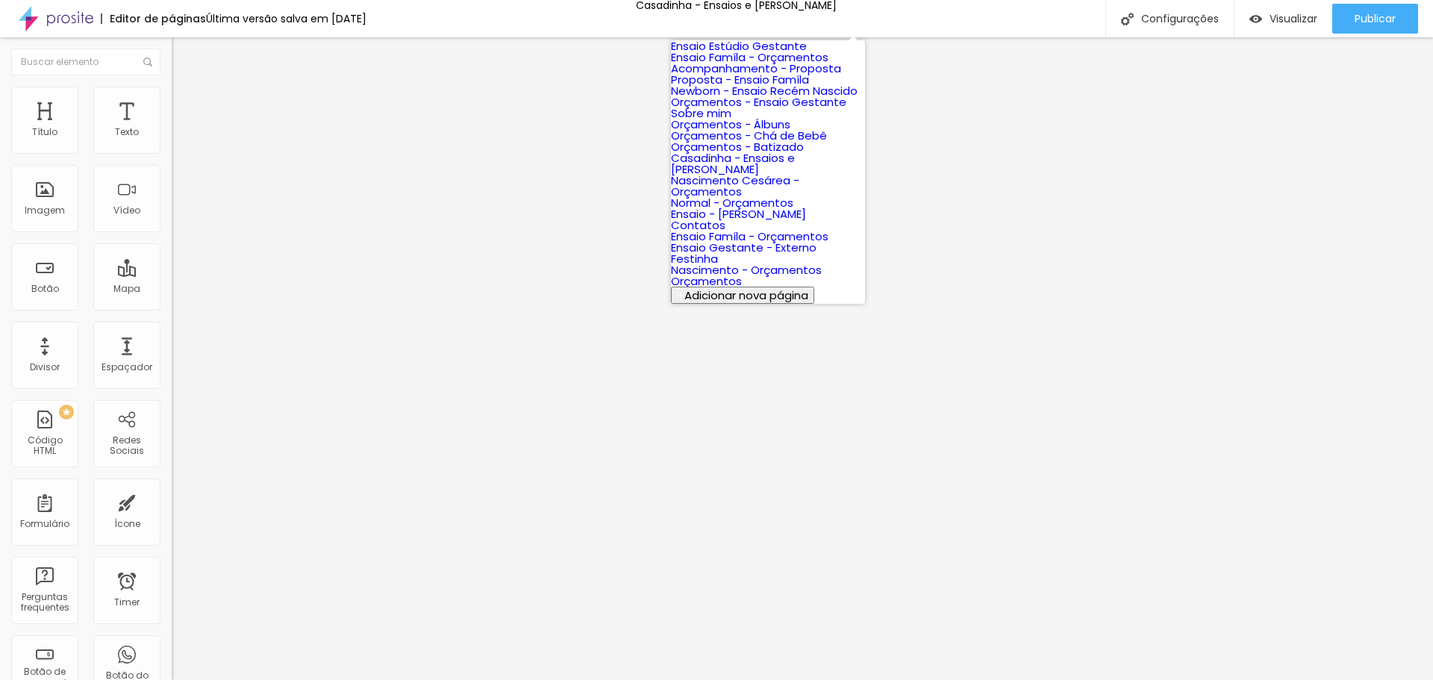
scroll to position [299, 0]
click at [743, 172] on link "Nascimento Cesárea - Orçamentos" at bounding box center [735, 185] width 128 height 27
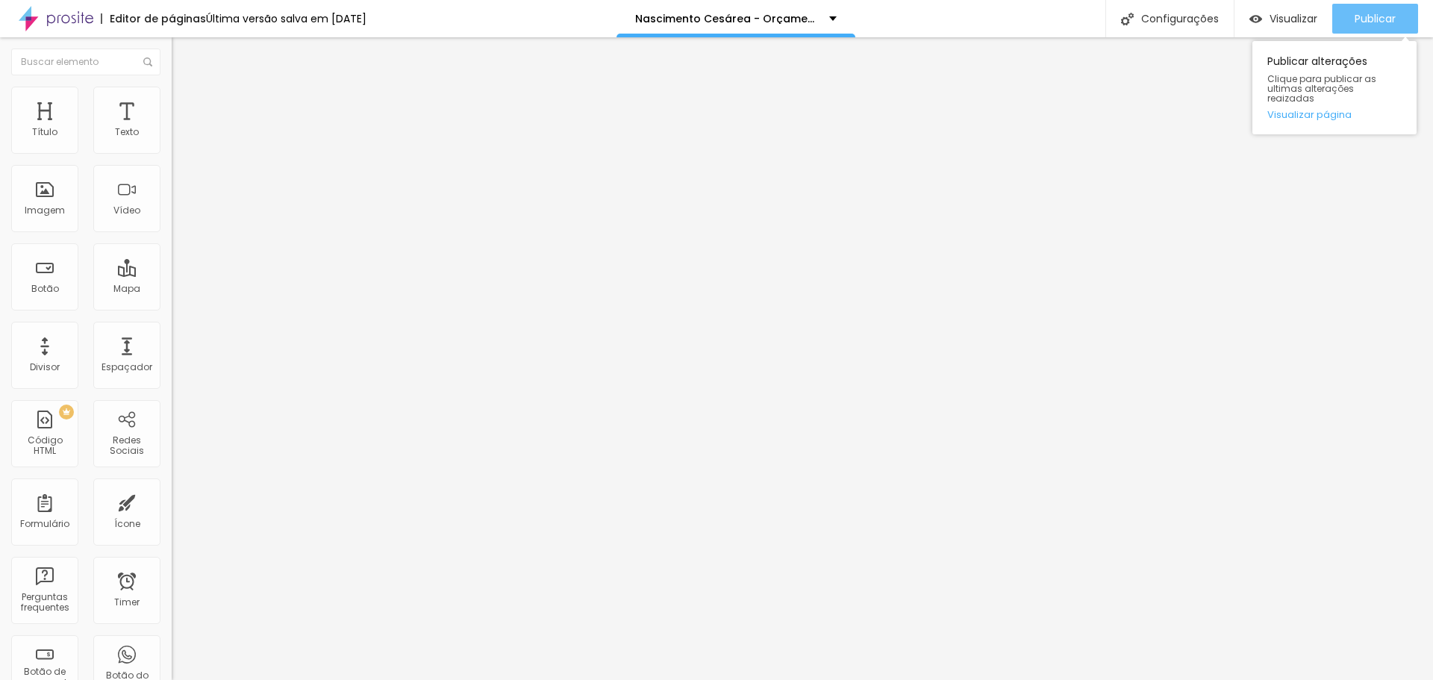
click at [1359, 23] on span "Publicar" at bounding box center [1375, 19] width 41 height 12
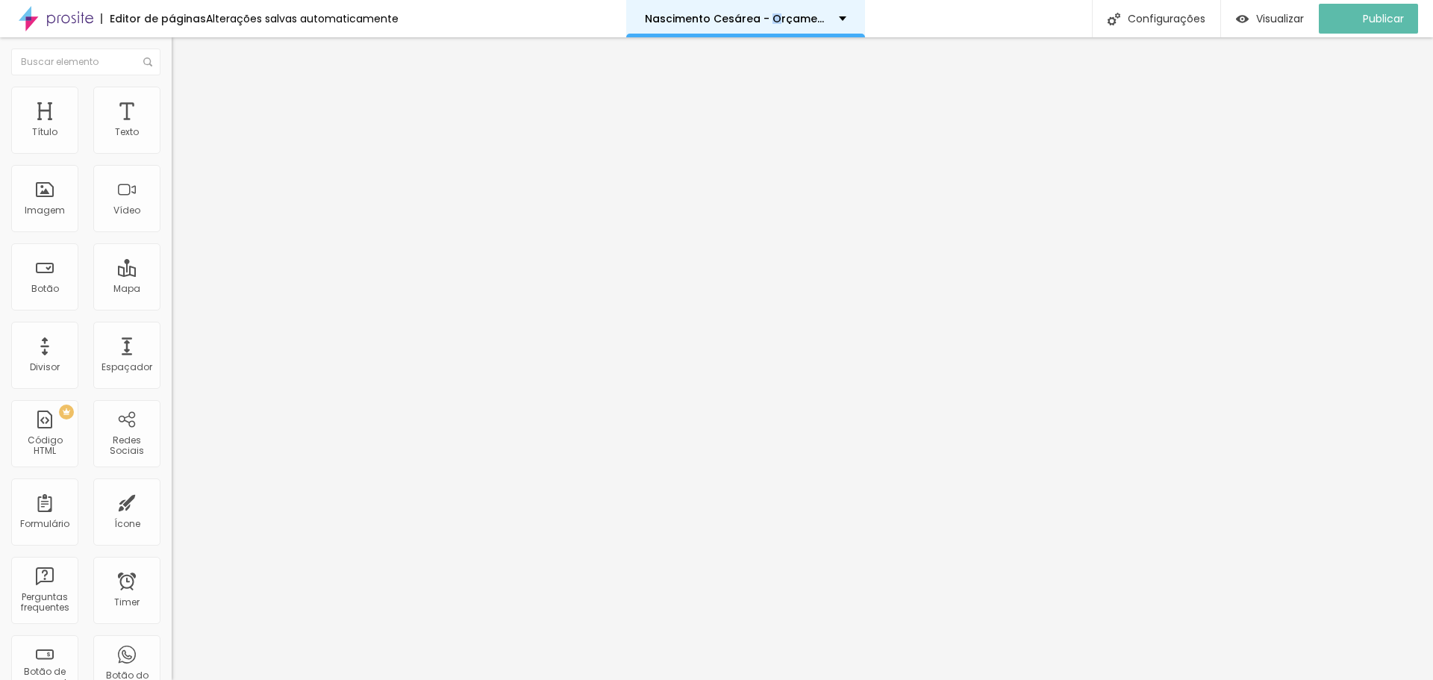
click at [773, 16] on p "Nascimento Cesárea - Orçamentos" at bounding box center [736, 18] width 183 height 10
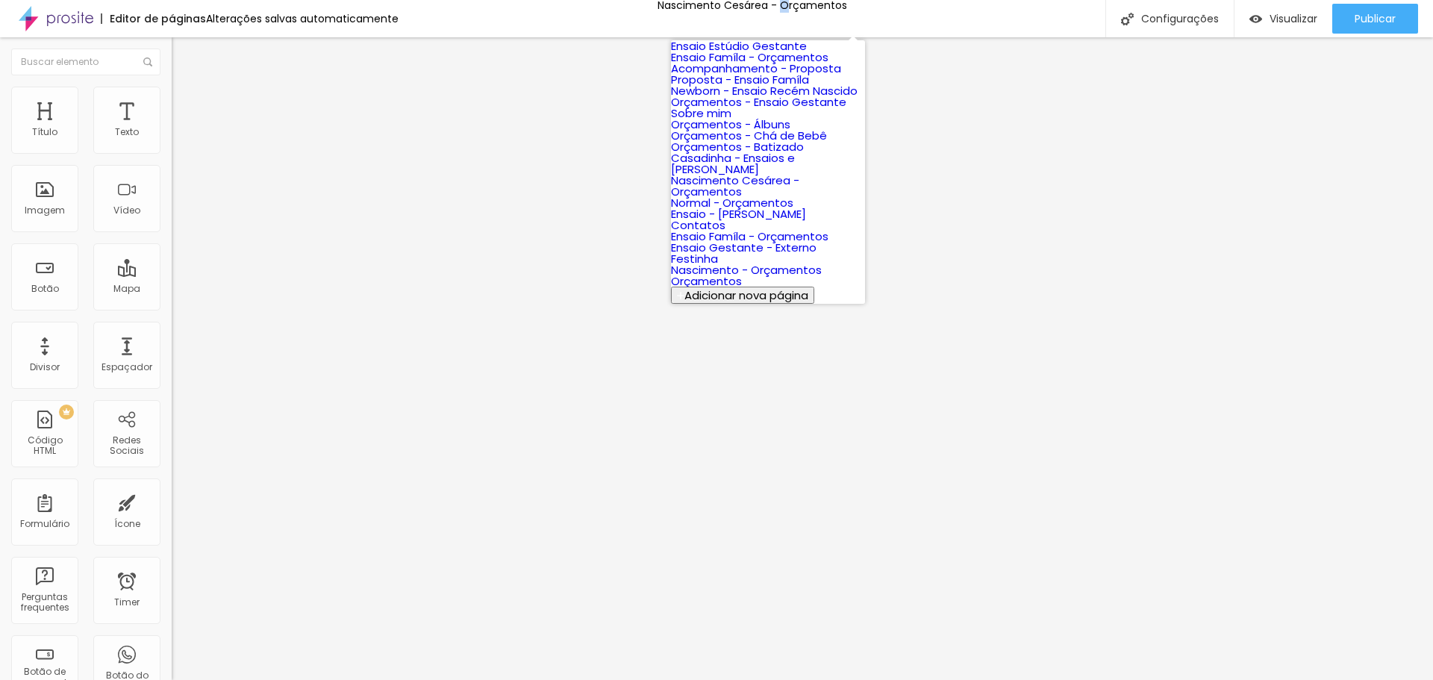
scroll to position [299, 0]
click at [766, 195] on link "Normal - Orçamentos" at bounding box center [732, 203] width 122 height 16
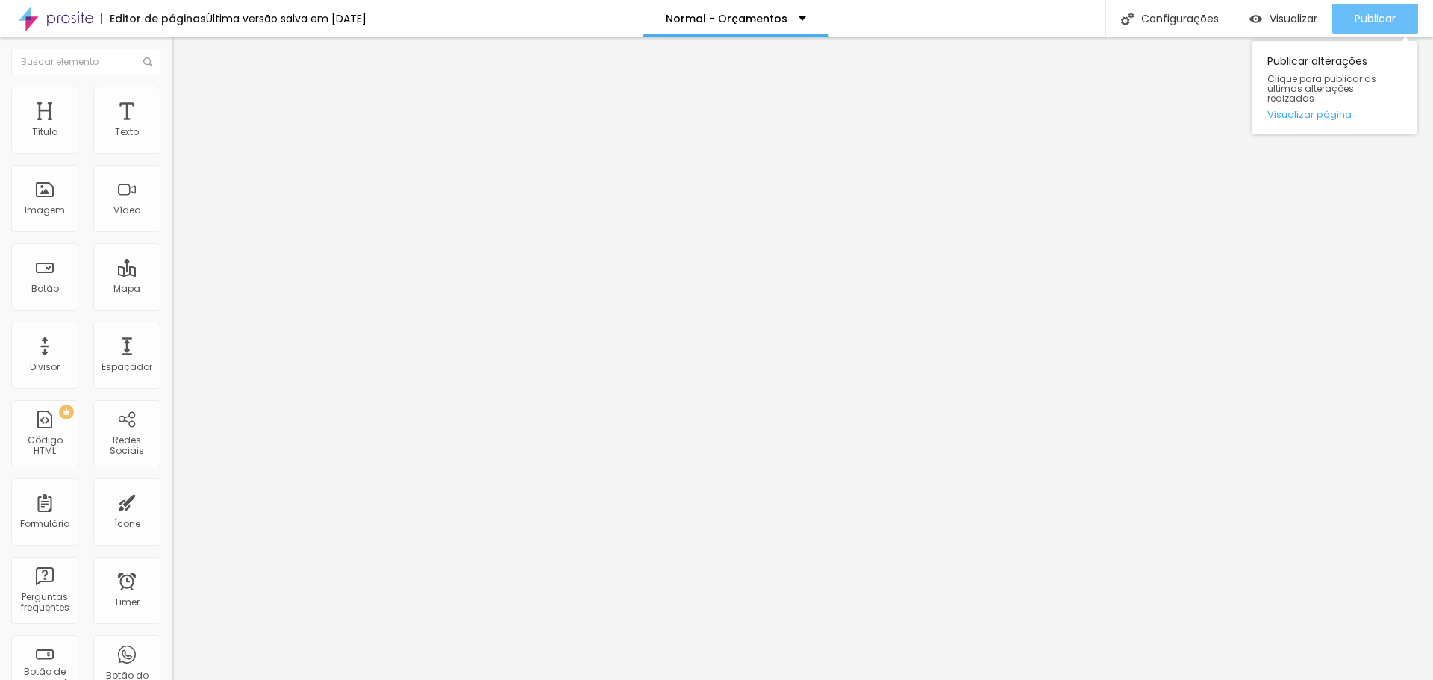
click at [1352, 16] on button "Publicar" at bounding box center [1375, 19] width 86 height 30
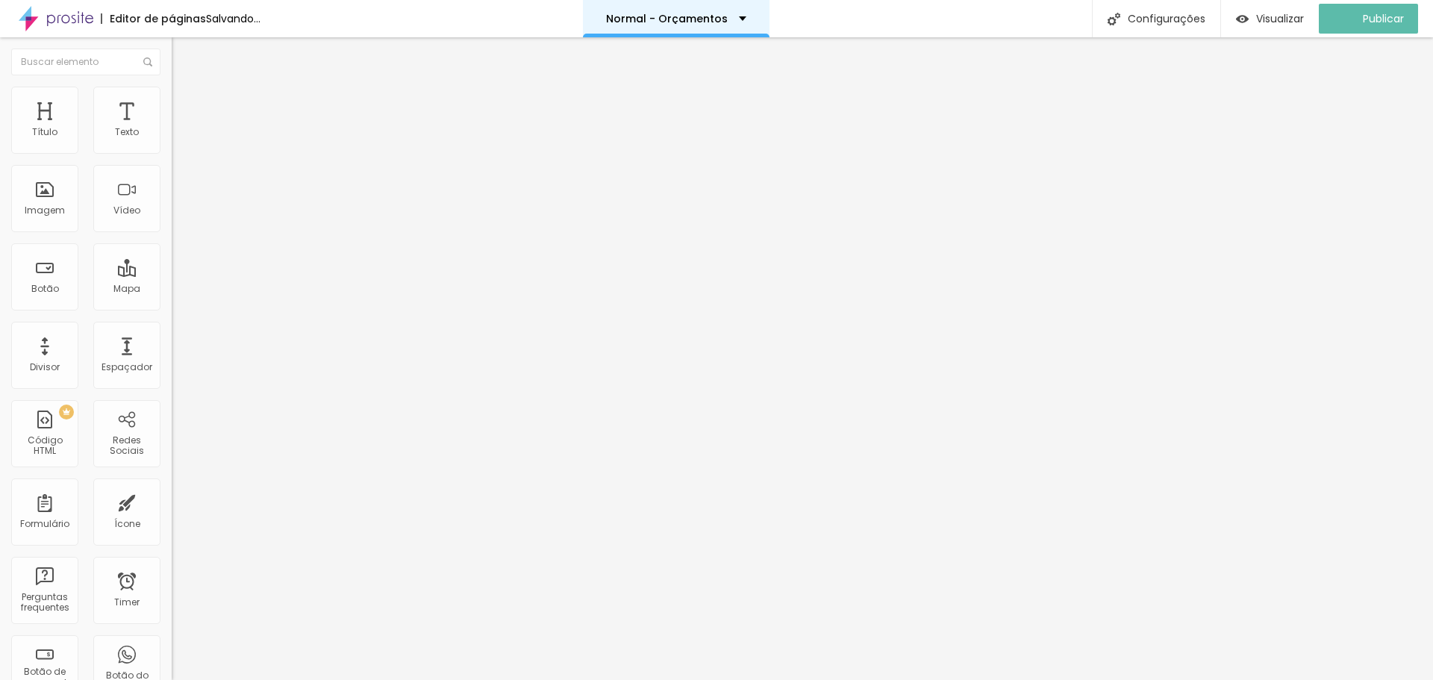
click at [728, 22] on p "Normal - Orçamentos" at bounding box center [667, 18] width 122 height 10
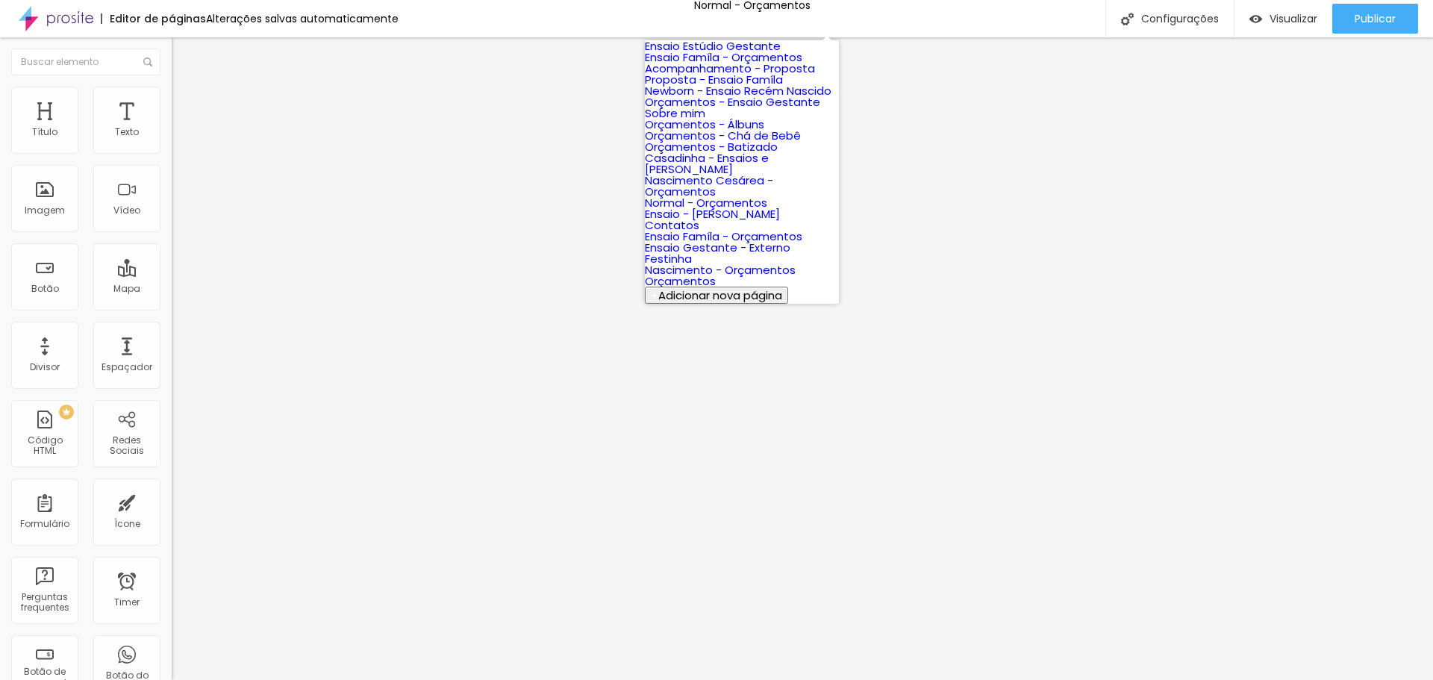
scroll to position [299, 0]
click at [748, 207] on link "Ensaio - [PERSON_NAME]" at bounding box center [712, 214] width 135 height 16
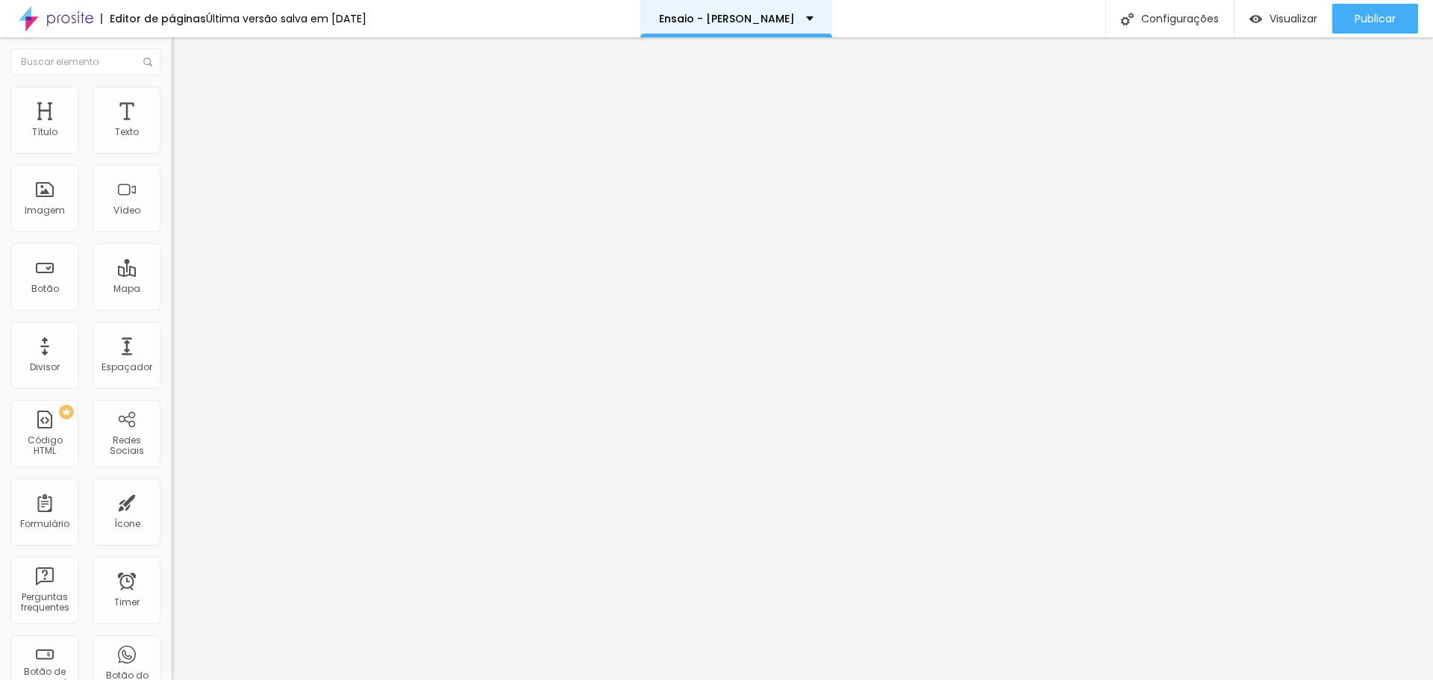
click at [758, 12] on div "Ensaio - [PERSON_NAME]" at bounding box center [736, 18] width 192 height 37
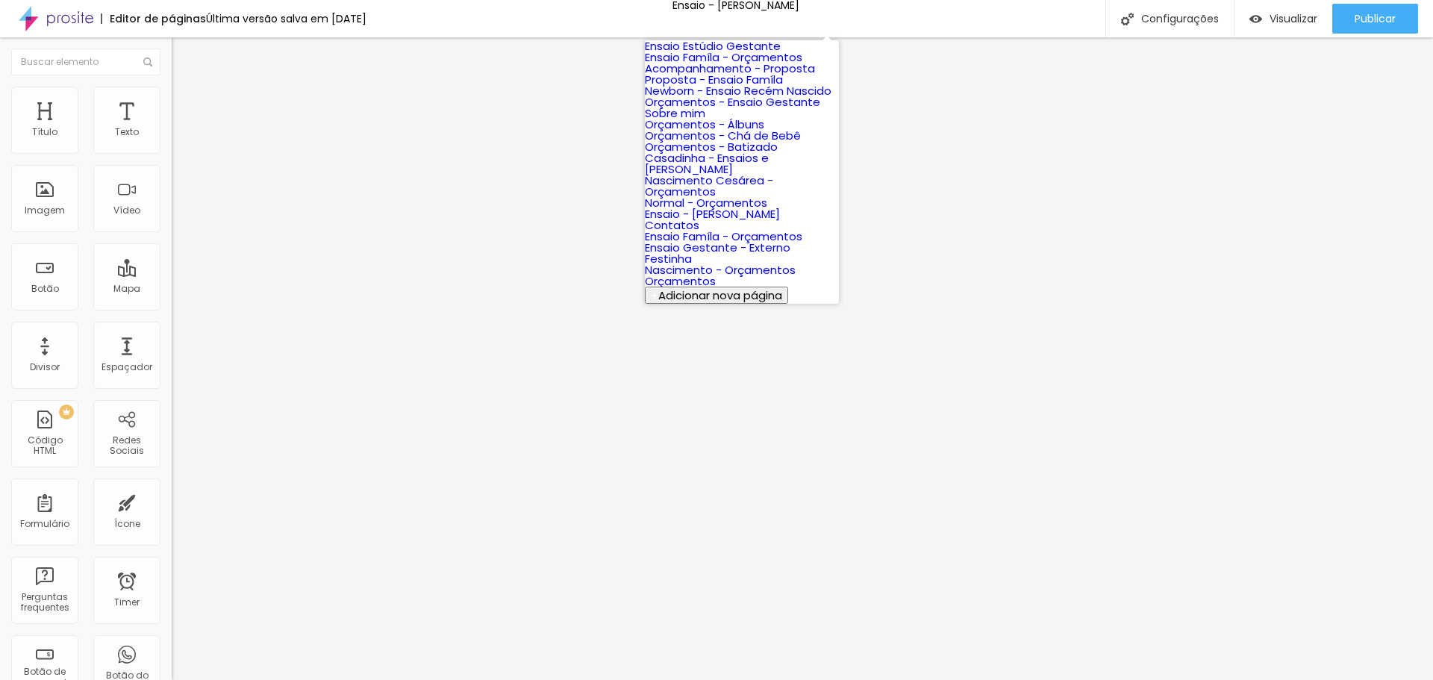
scroll to position [373, 0]
click at [723, 228] on link "Ensaio Famíla - Orçamentos" at bounding box center [723, 236] width 157 height 16
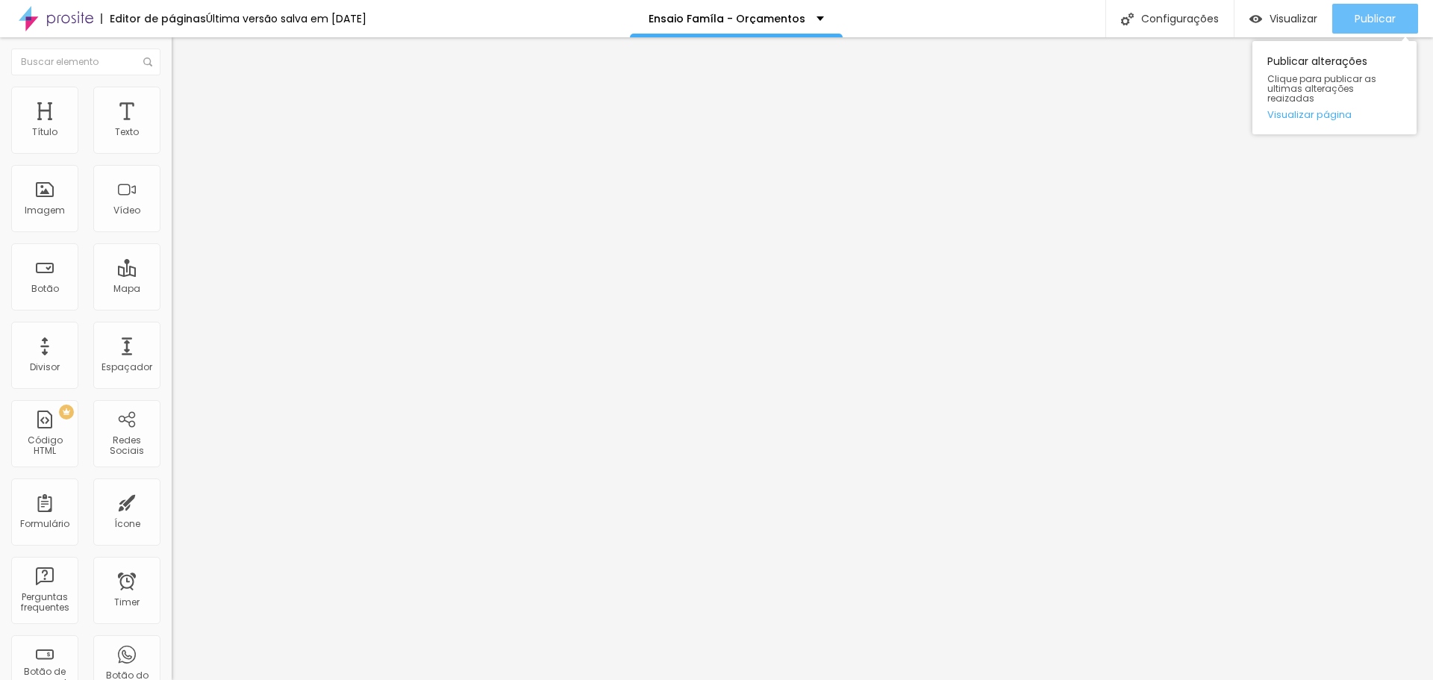
click at [1378, 13] on span "Publicar" at bounding box center [1375, 19] width 41 height 12
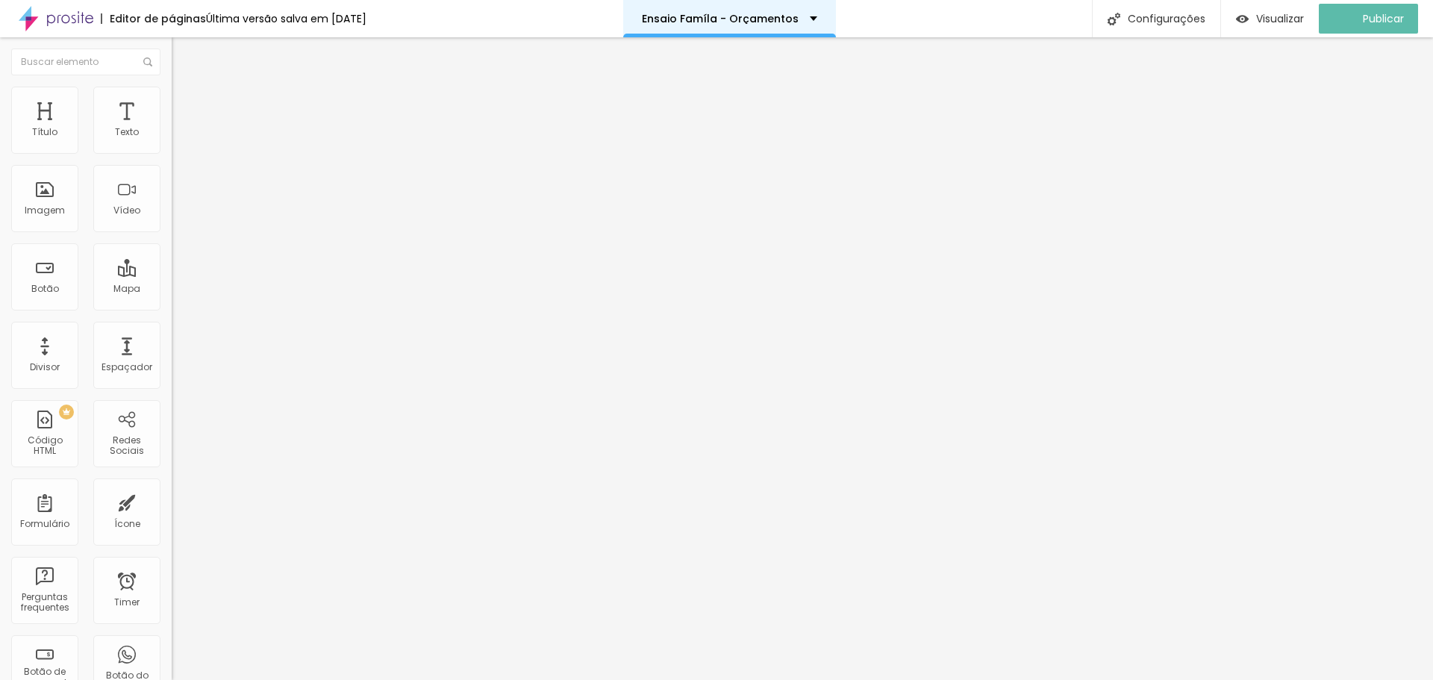
click at [797, 14] on p "Ensaio Famíla - Orçamentos" at bounding box center [720, 18] width 157 height 10
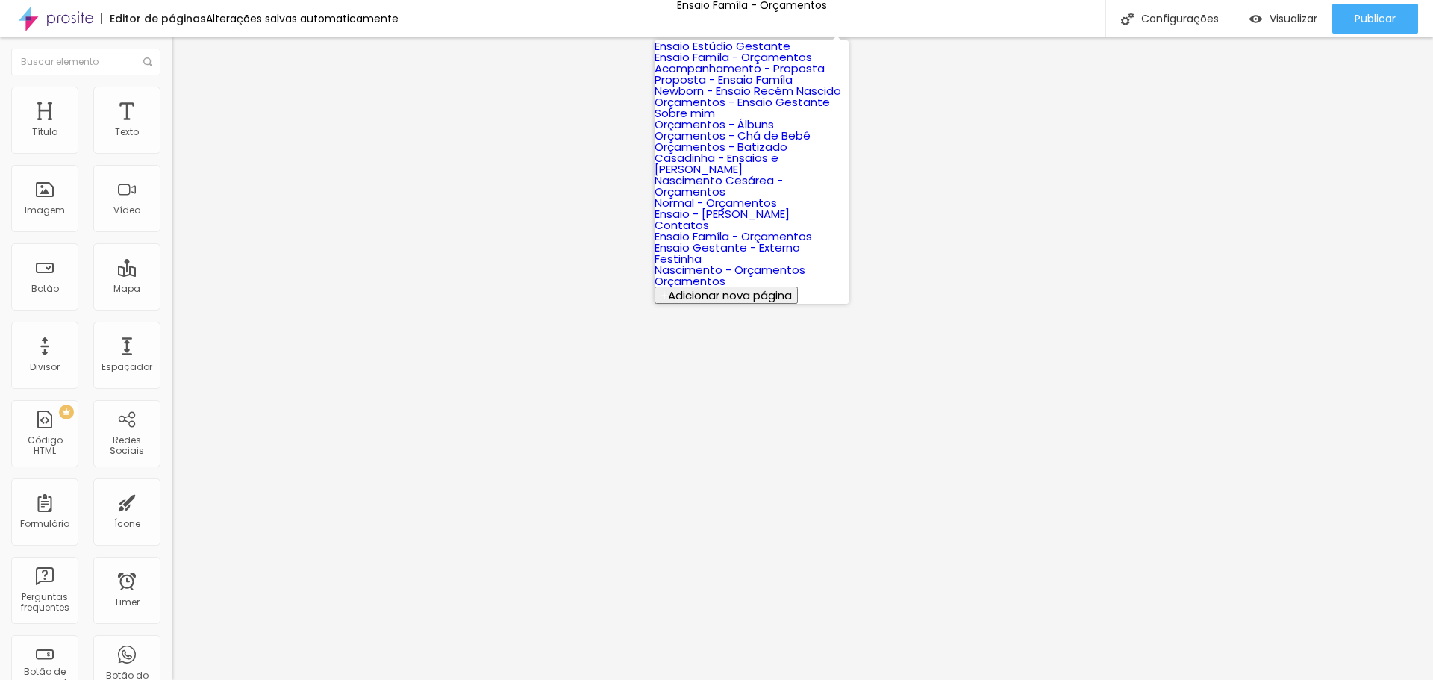
scroll to position [299, 0]
click at [728, 195] on link "Normal - Orçamentos" at bounding box center [716, 203] width 122 height 16
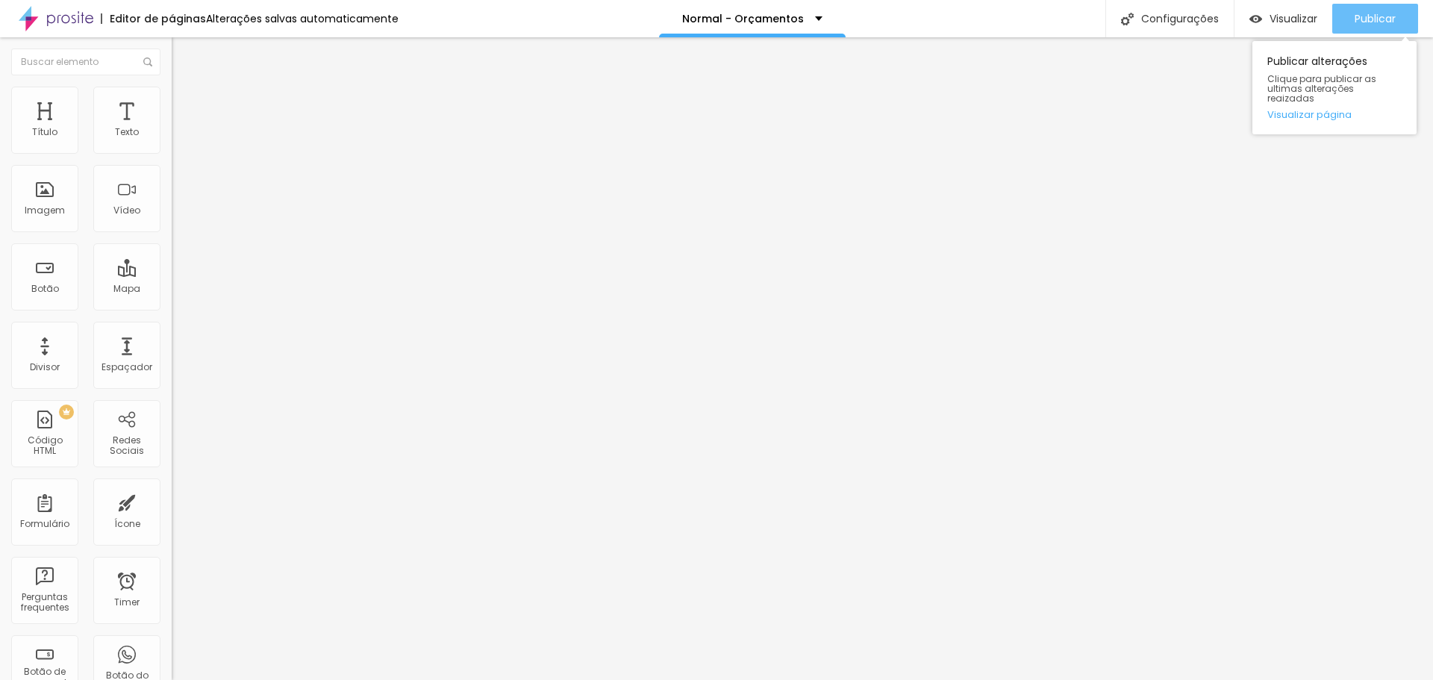
click at [1349, 24] on button "Publicar" at bounding box center [1375, 19] width 86 height 30
